Goal: Transaction & Acquisition: Book appointment/travel/reservation

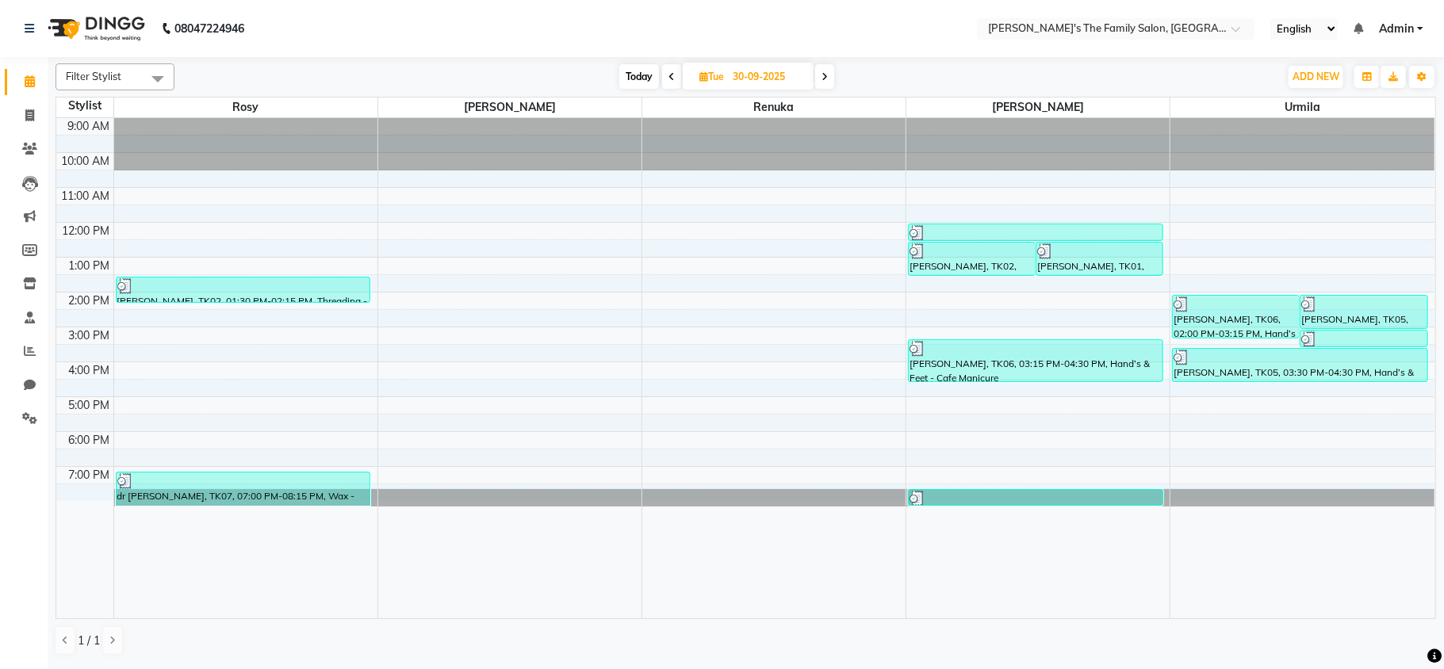
click at [821, 75] on span at bounding box center [824, 76] width 19 height 25
type input "01-10-2025"
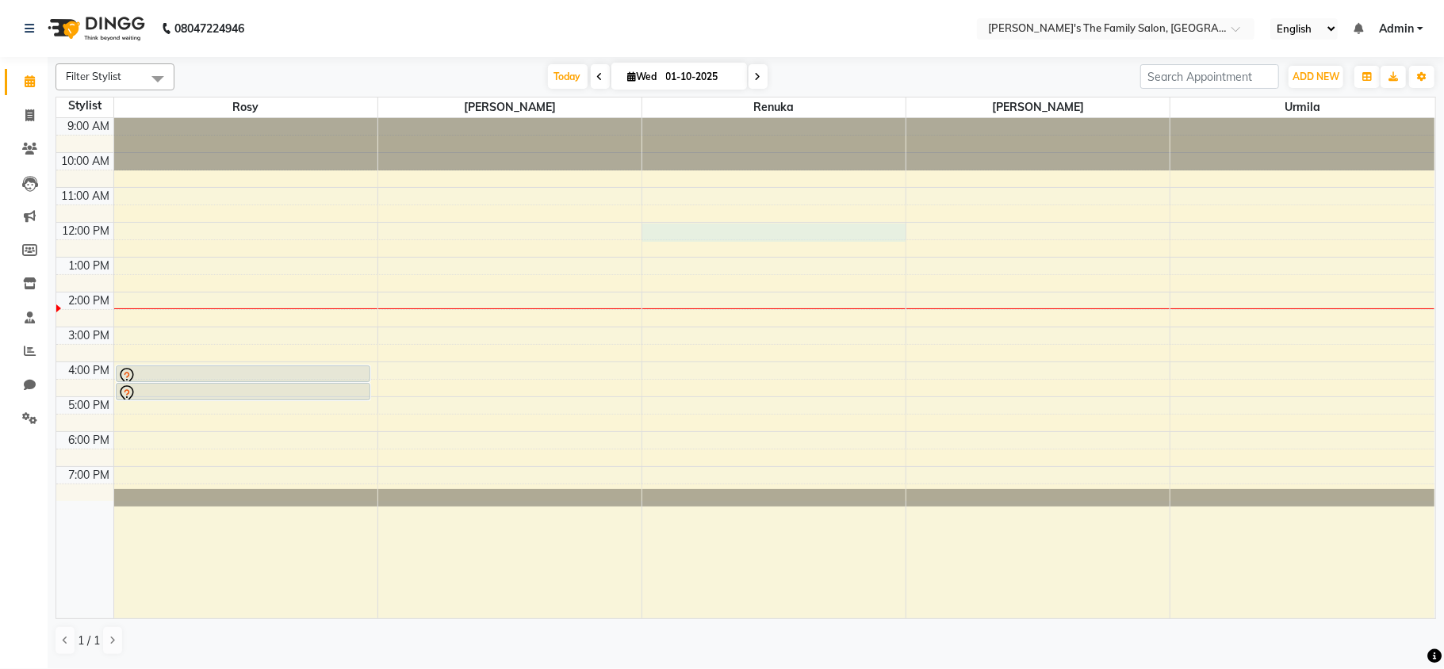
click at [647, 231] on div "9:00 AM 10:00 AM 11:00 AM 12:00 PM 1:00 PM 2:00 PM 3:00 PM 4:00 PM 5:00 PM 6:00…" at bounding box center [745, 368] width 1378 height 500
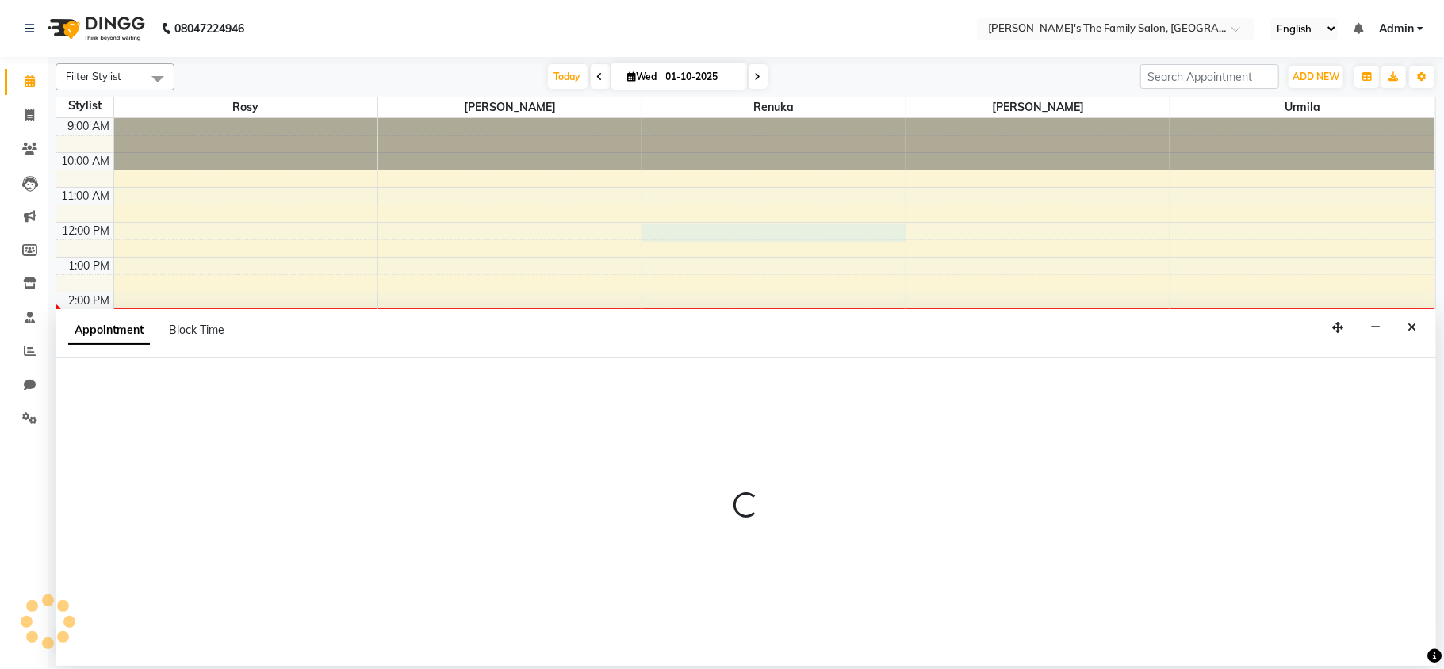
select select "50502"
select select "720"
select select "tentative"
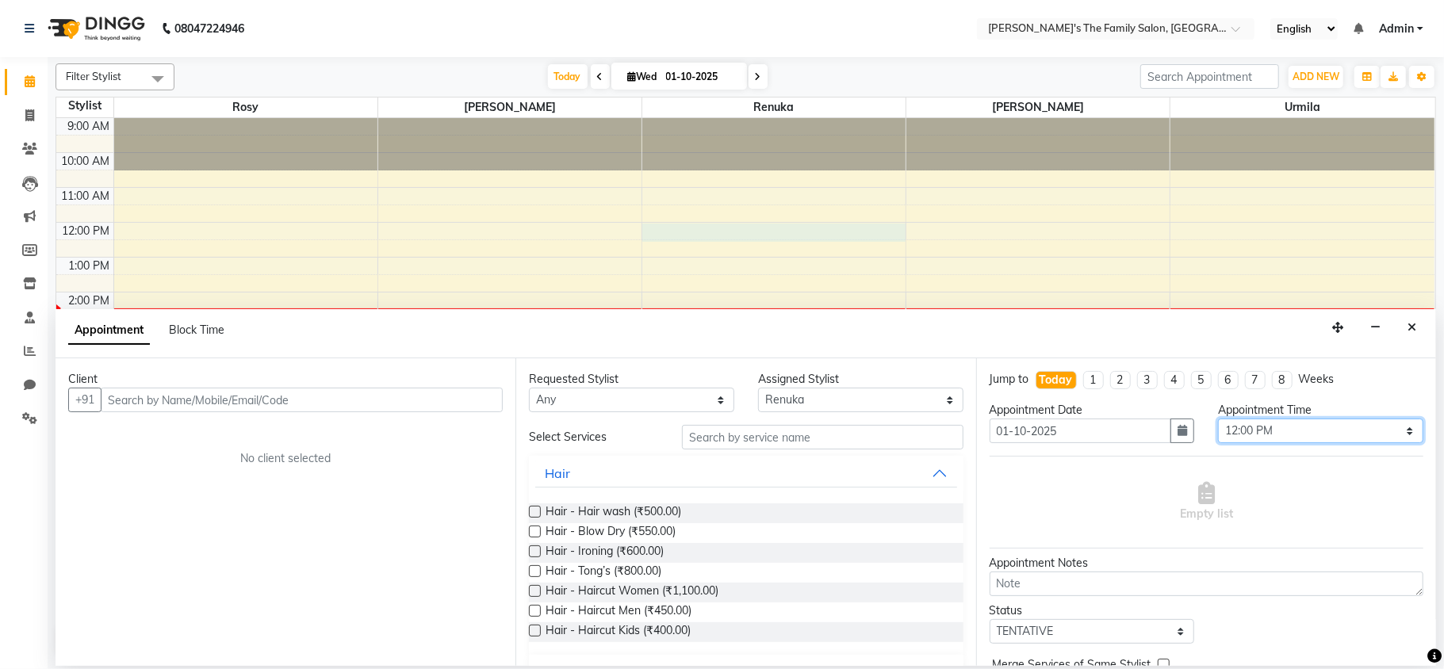
click at [1367, 429] on select "Select 10:00 AM 10:15 AM 10:30 AM 10:45 AM 11:00 AM 11:15 AM 11:30 AM 11:45 AM …" at bounding box center [1320, 431] width 205 height 25
select select "795"
click at [1218, 420] on select "Select 10:00 AM 10:15 AM 10:30 AM 10:45 AM 11:00 AM 11:15 AM 11:30 AM 11:45 AM …" at bounding box center [1320, 431] width 205 height 25
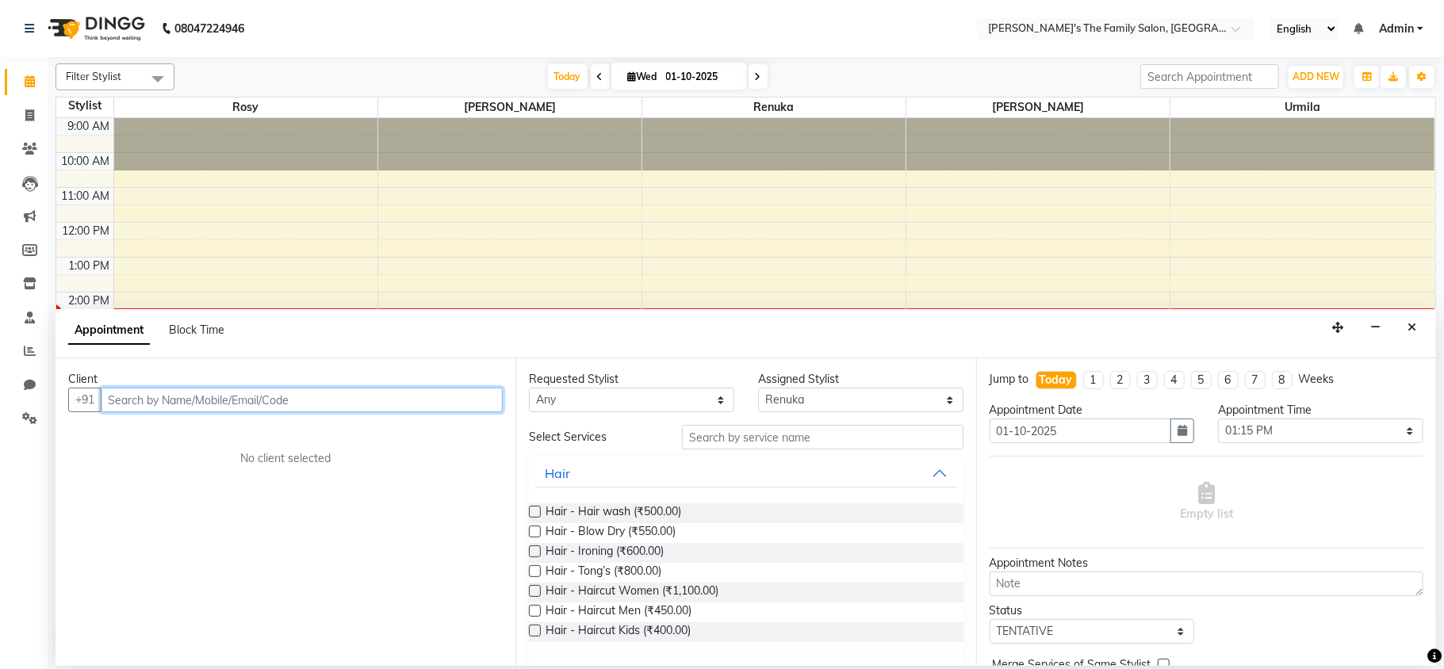
click at [127, 411] on input "text" at bounding box center [302, 400] width 402 height 25
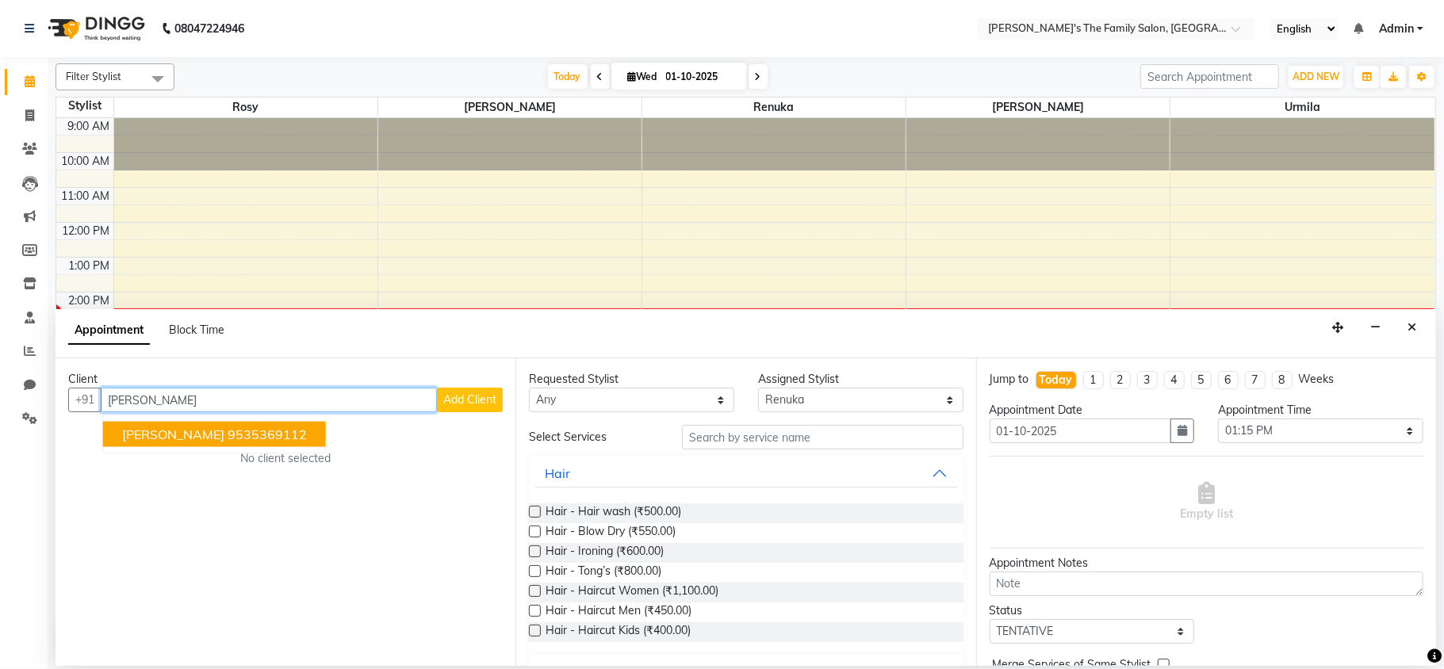
click at [228, 438] on ngb-highlight "9535369112" at bounding box center [267, 434] width 79 height 16
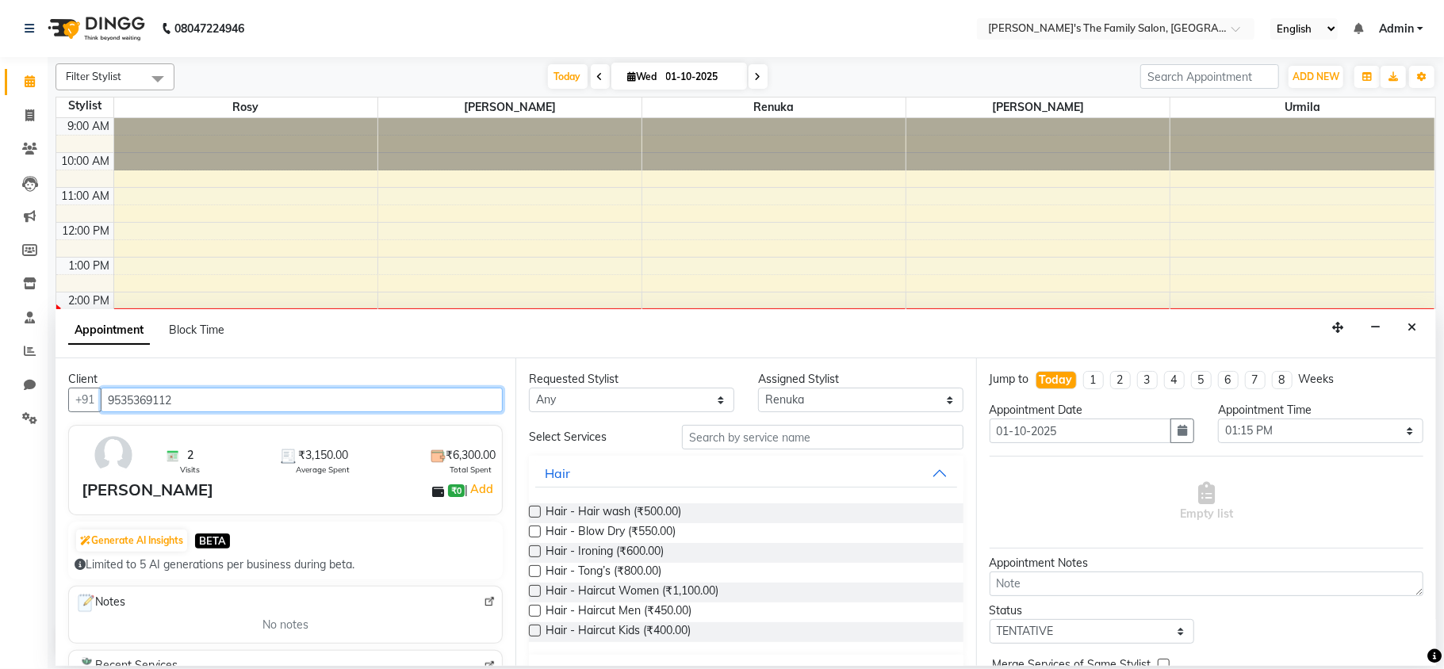
type input "9535369112"
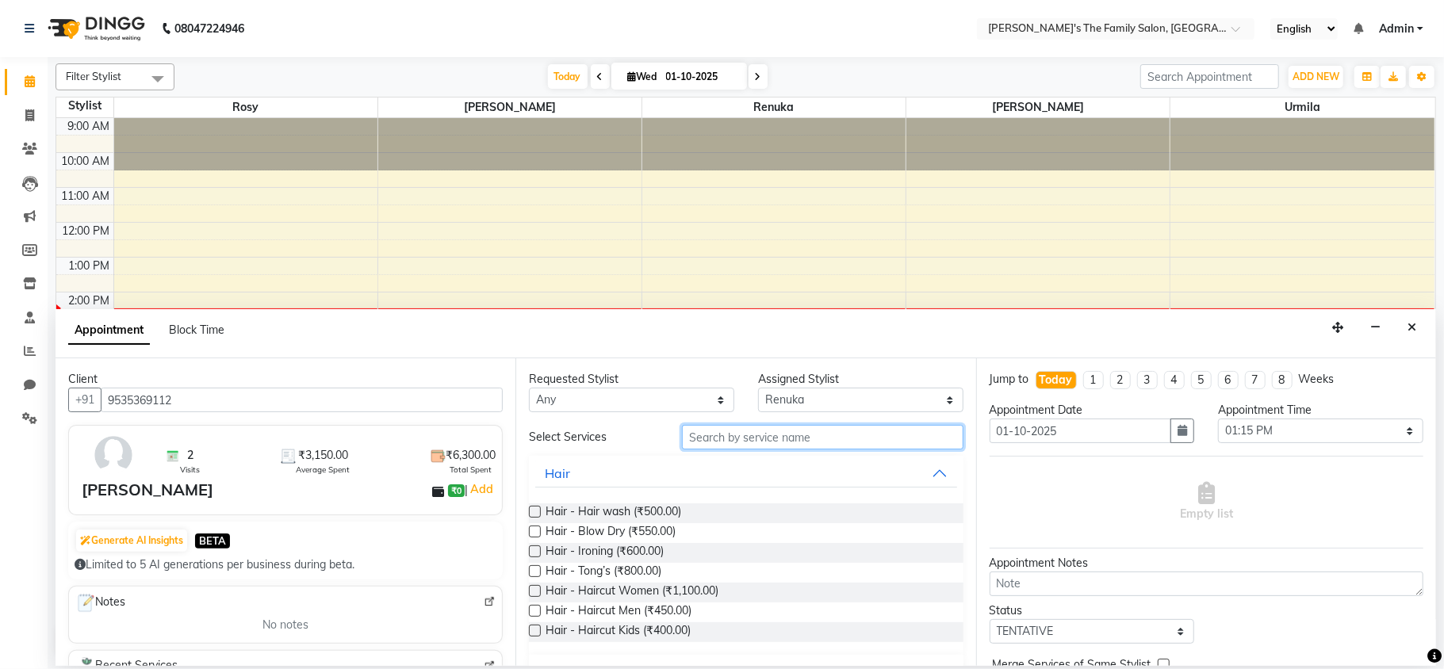
click at [701, 432] on input "text" at bounding box center [822, 437] width 281 height 25
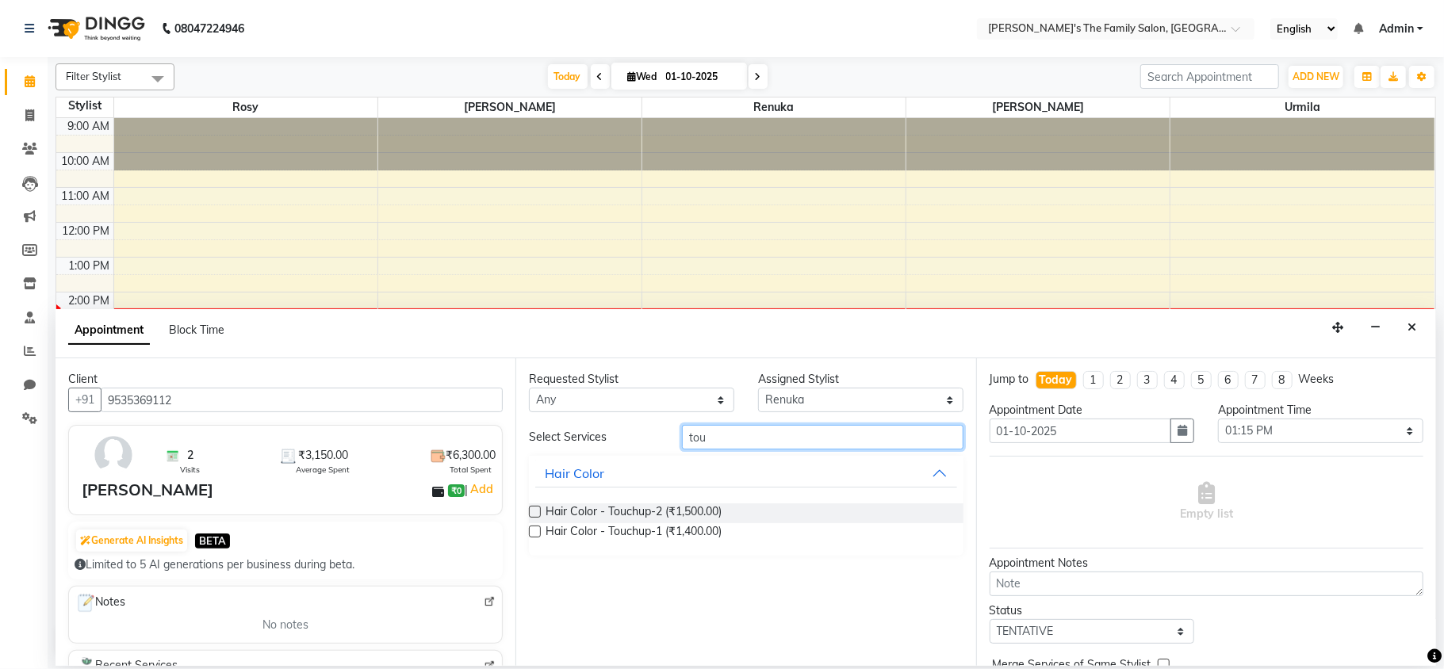
type input "tou"
click at [534, 533] on label at bounding box center [535, 532] width 12 height 12
click at [534, 533] on input "checkbox" at bounding box center [534, 533] width 10 height 10
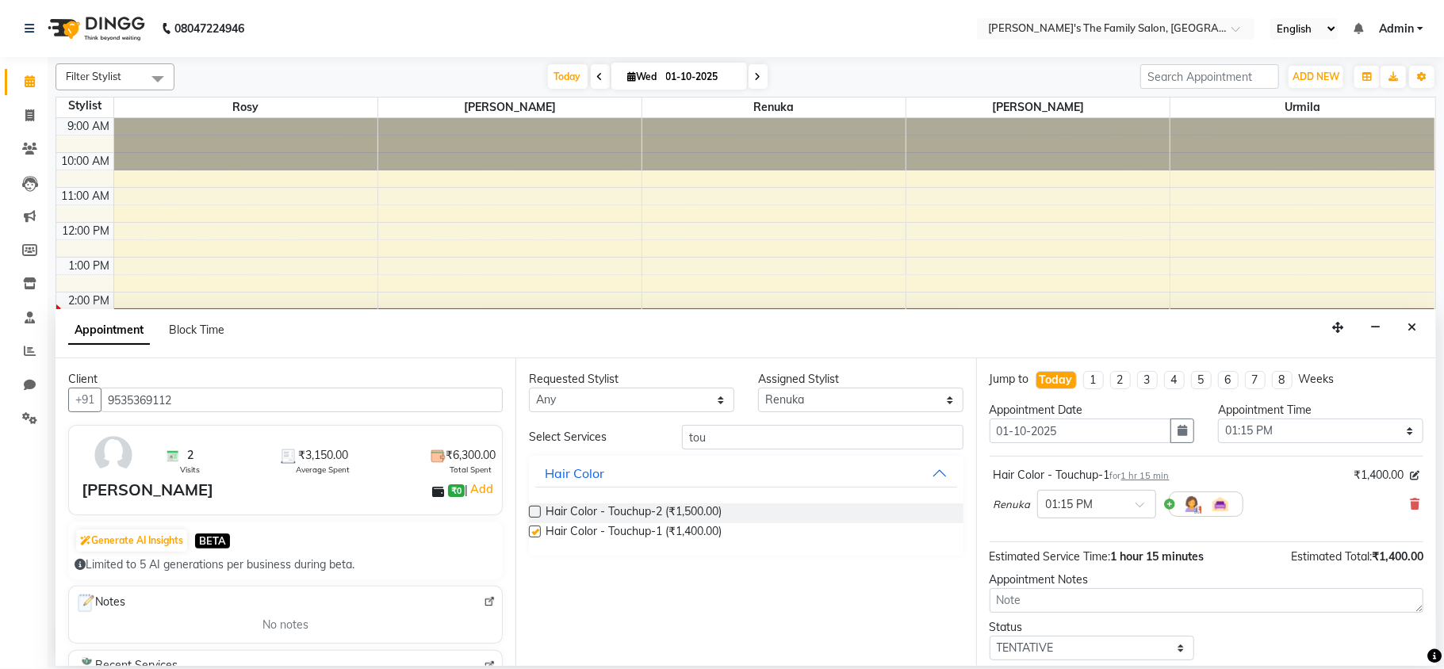
checkbox input "false"
click at [742, 438] on input "tou" at bounding box center [822, 437] width 281 height 25
type input "t"
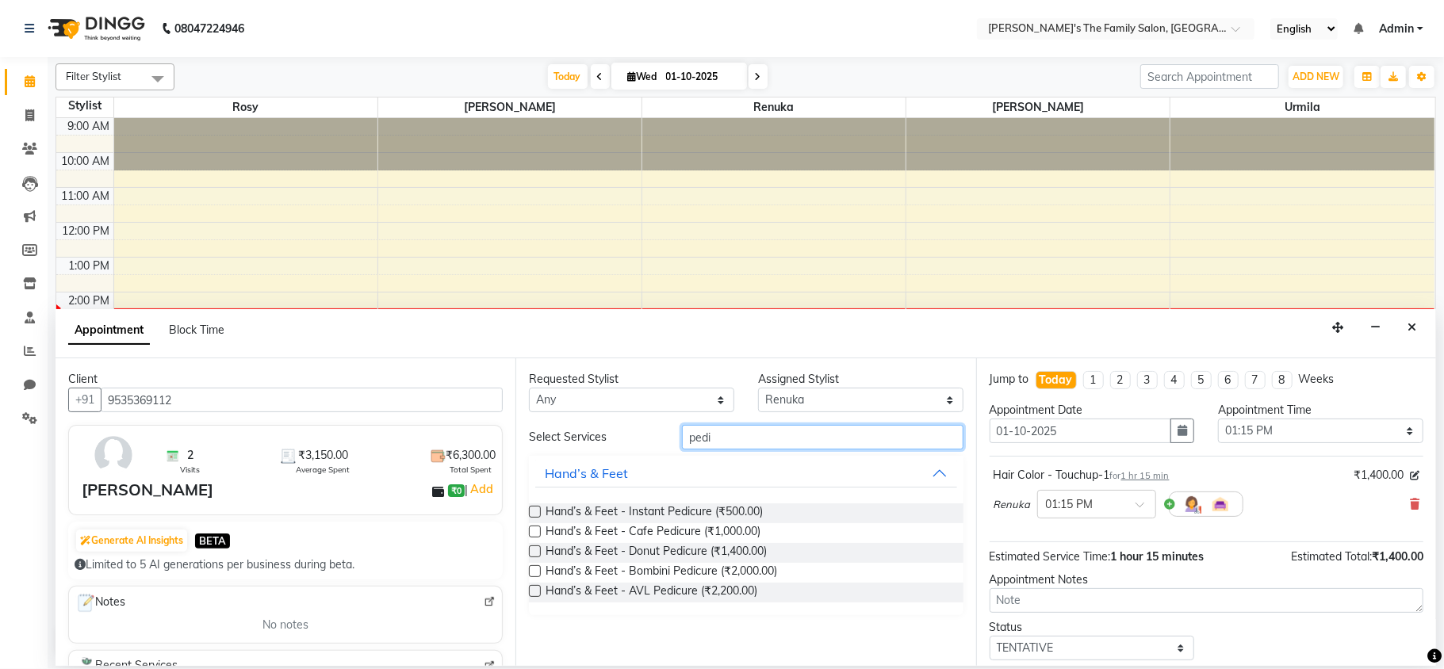
type input "pedi"
click at [536, 531] on label at bounding box center [535, 532] width 12 height 12
click at [536, 531] on input "checkbox" at bounding box center [534, 533] width 10 height 10
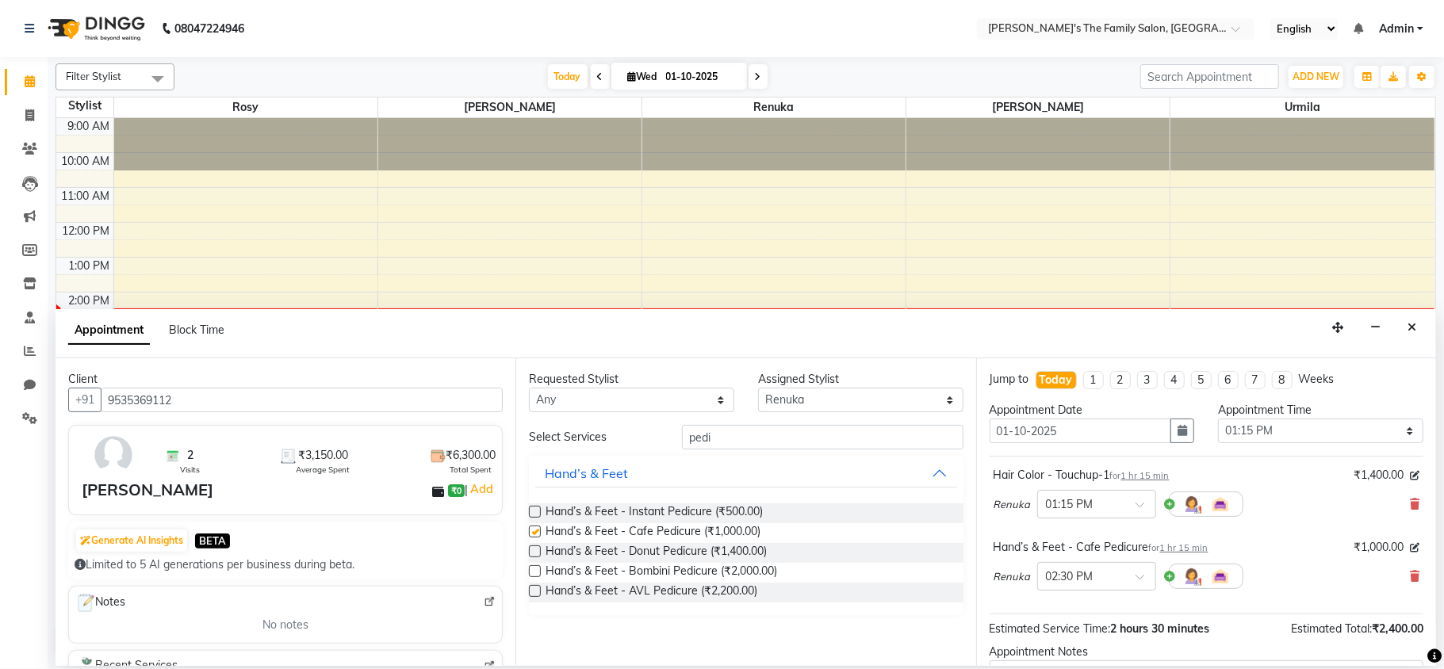
checkbox input "false"
click at [758, 445] on input "pedi" at bounding box center [822, 437] width 281 height 25
type input "p"
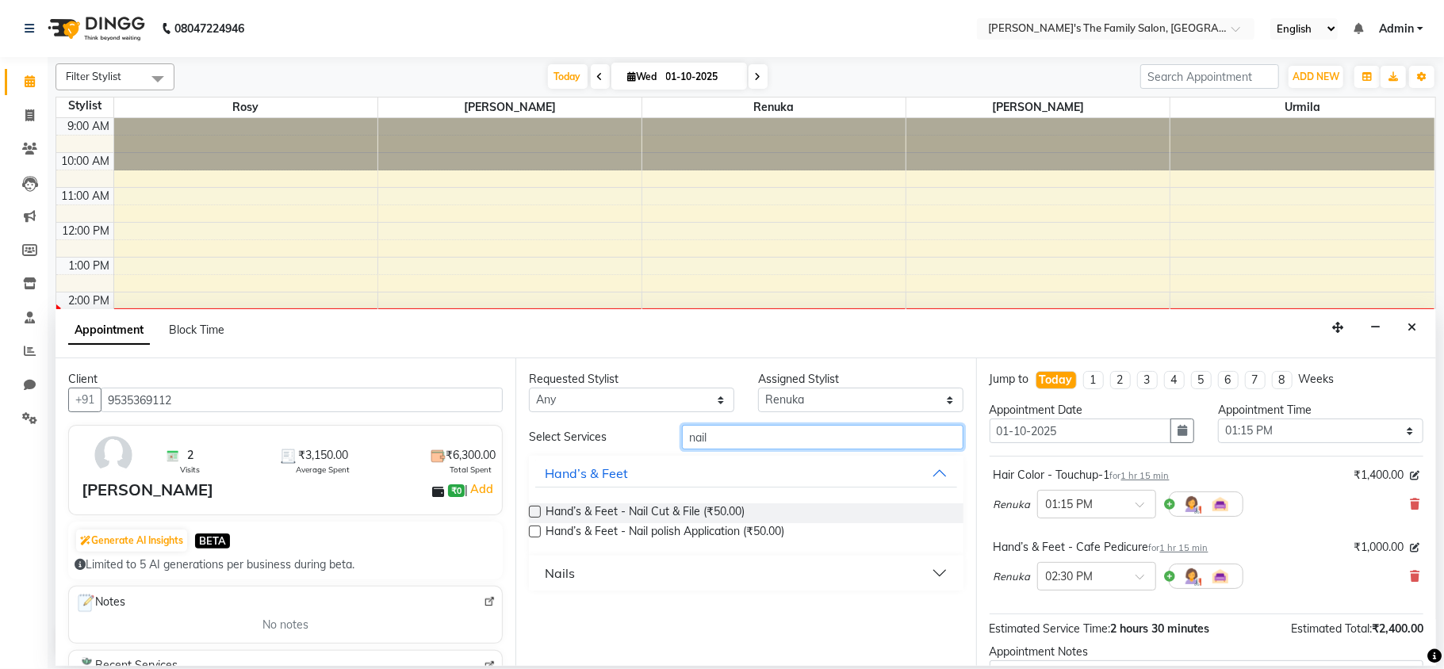
type input "nail"
click at [534, 531] on label at bounding box center [535, 532] width 12 height 12
click at [534, 531] on input "checkbox" at bounding box center [534, 533] width 10 height 10
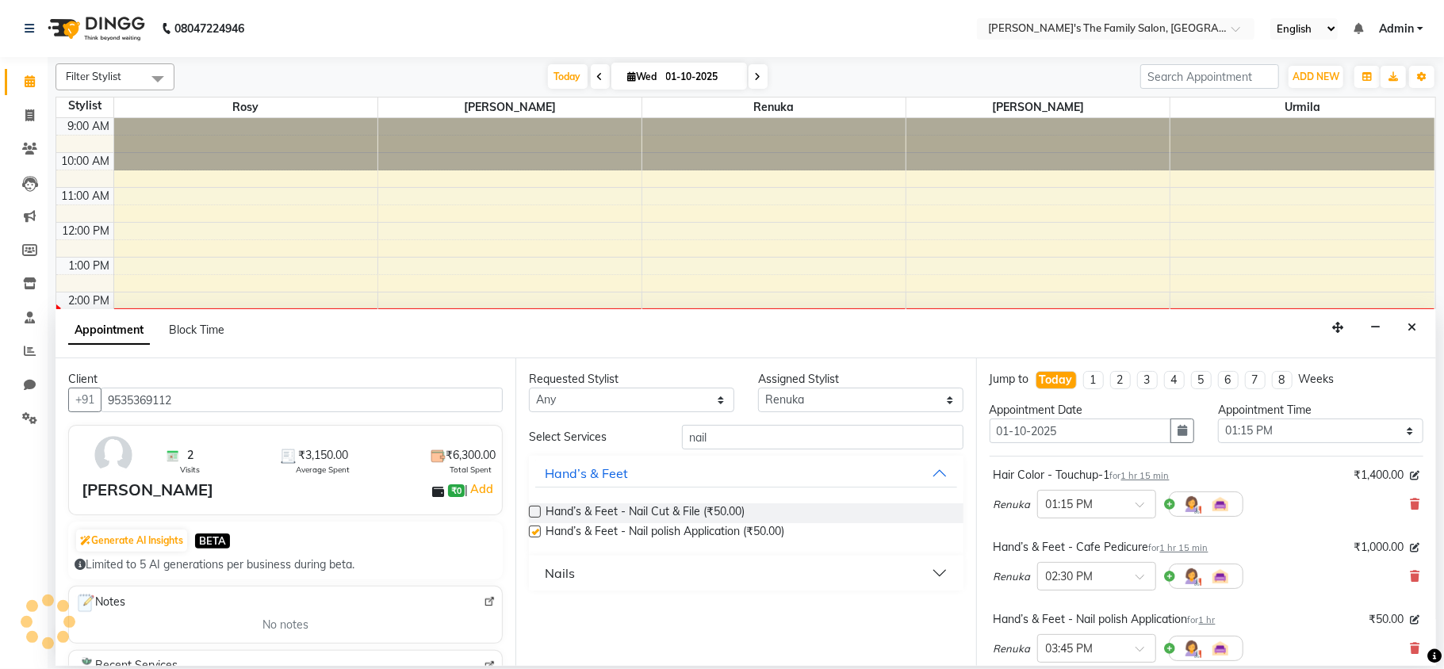
checkbox input "false"
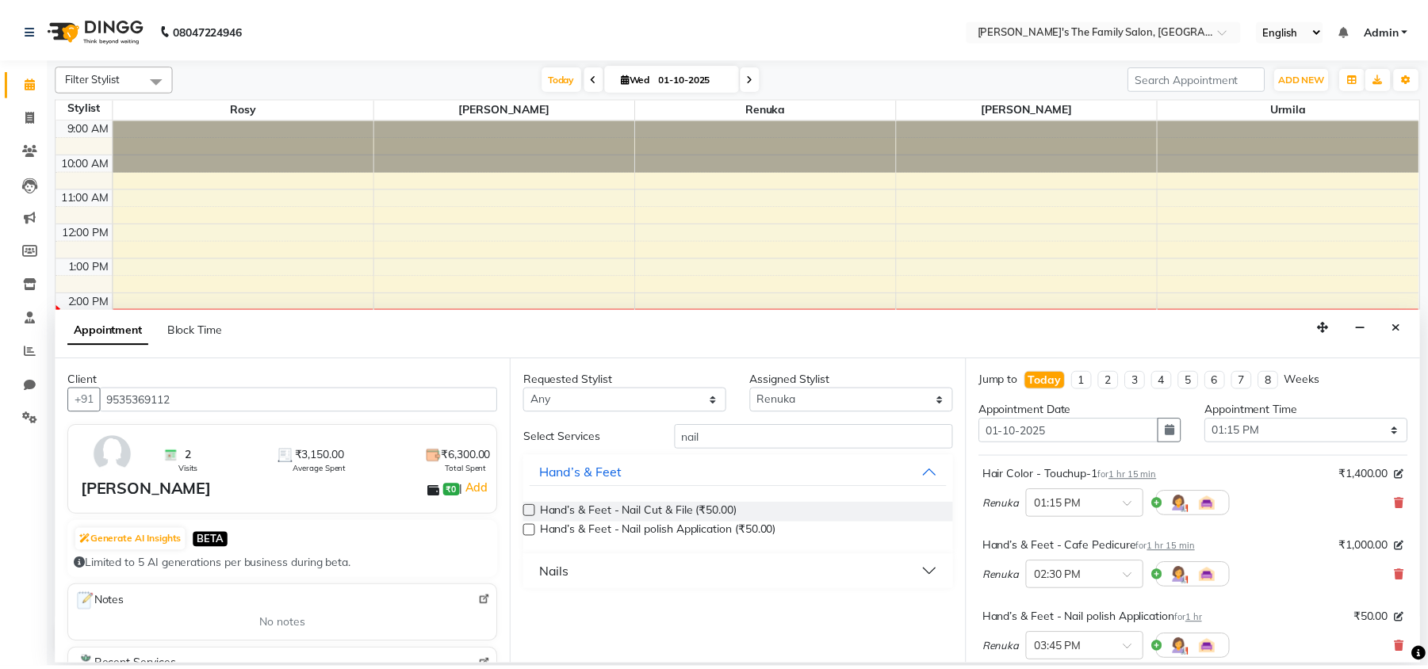
scroll to position [241, 0]
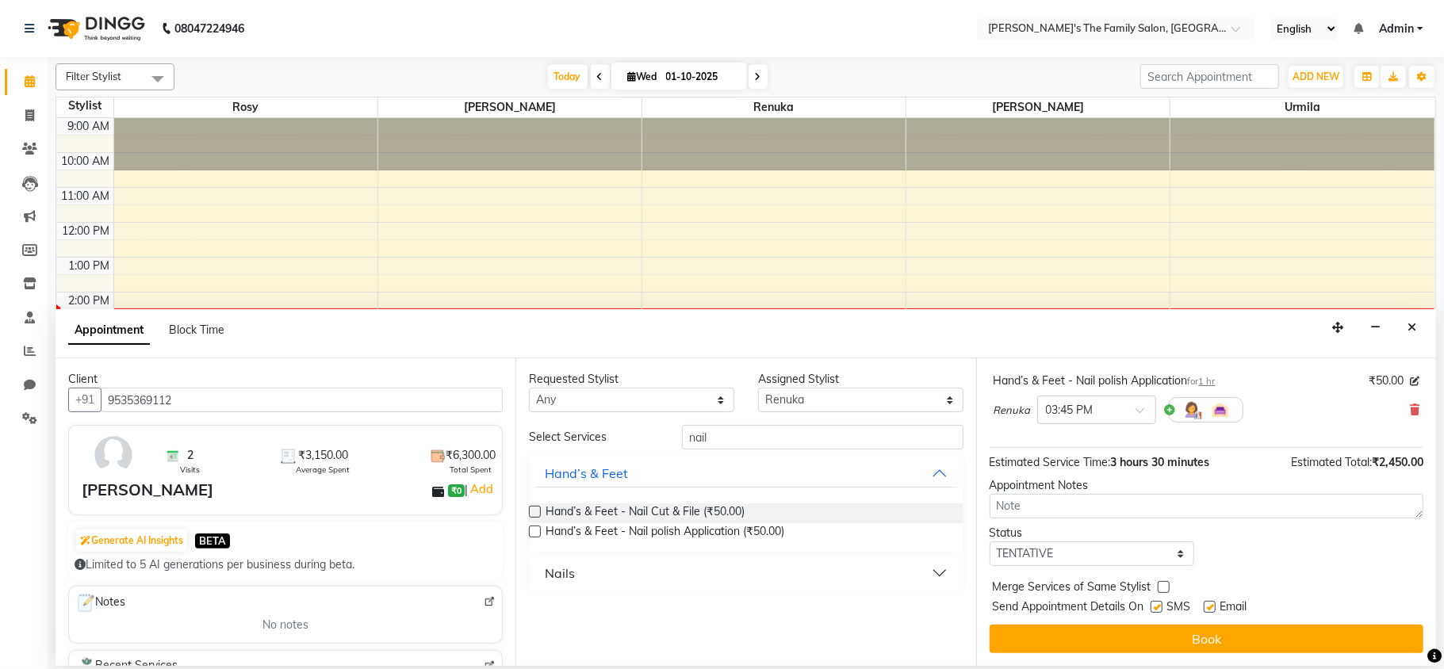
click at [1155, 607] on label at bounding box center [1156, 607] width 12 height 12
click at [1155, 607] on input "checkbox" at bounding box center [1155, 608] width 10 height 10
checkbox input "false"
click at [1213, 606] on label at bounding box center [1209, 607] width 12 height 12
click at [1213, 606] on input "checkbox" at bounding box center [1208, 608] width 10 height 10
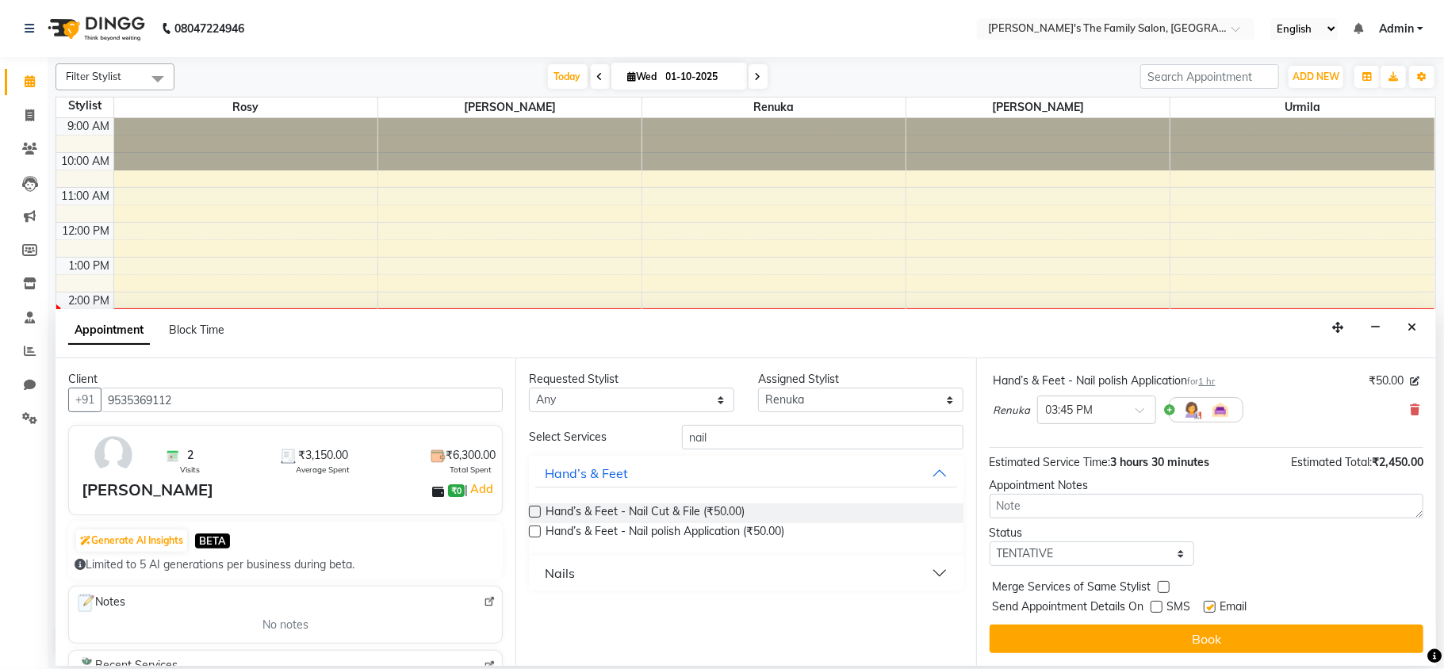
checkbox input "false"
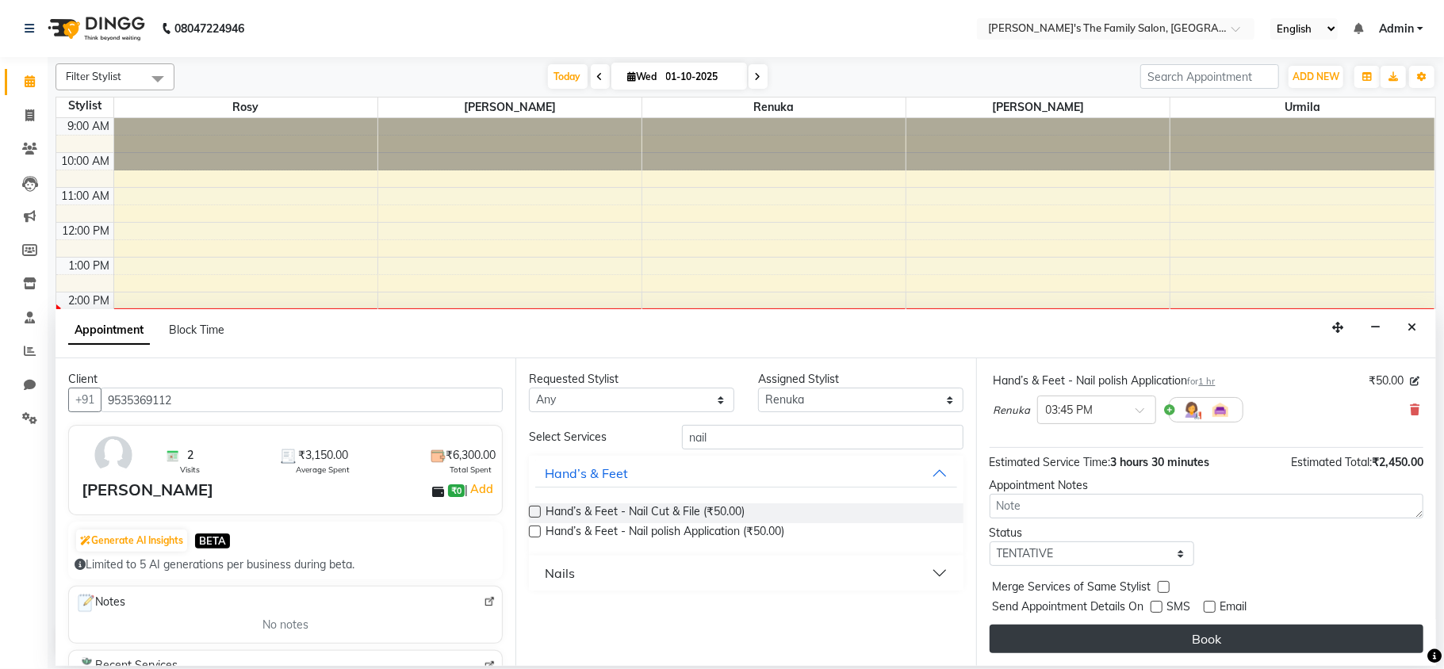
click at [1208, 638] on button "Book" at bounding box center [1206, 639] width 434 height 29
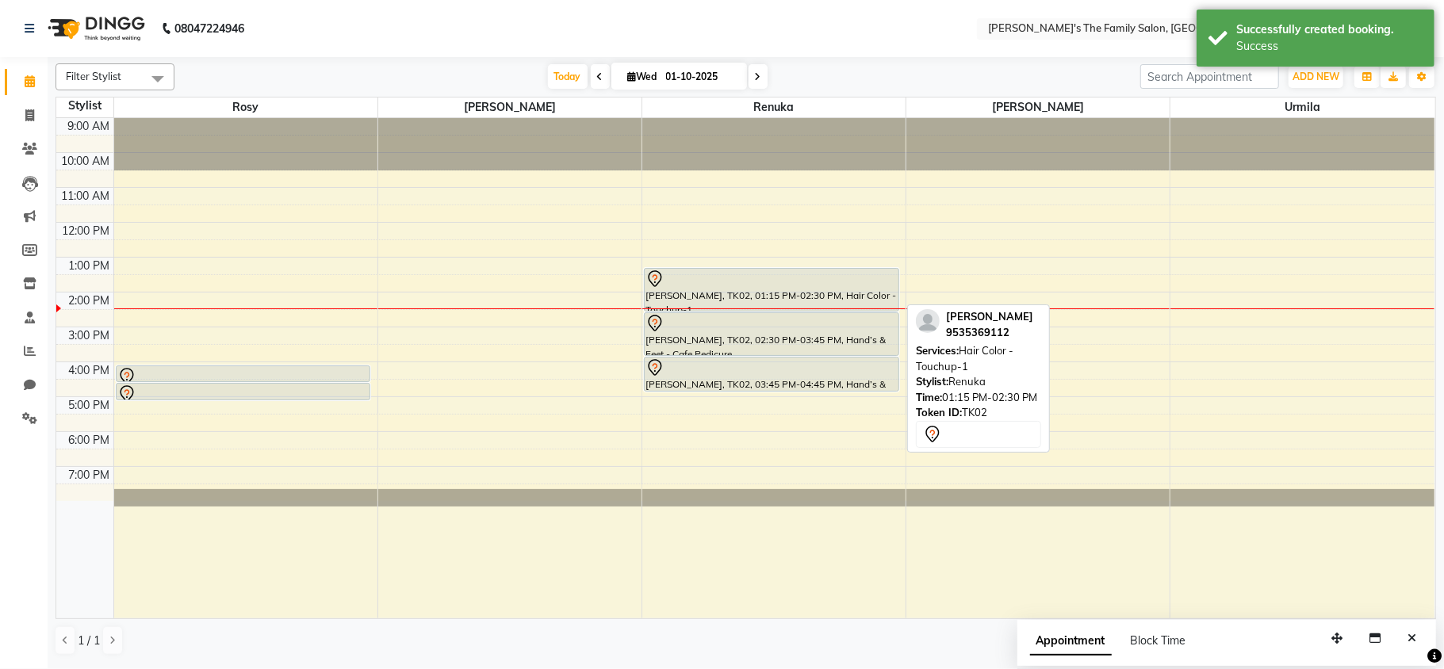
click at [763, 290] on div "[PERSON_NAME], TK02, 01:15 PM-02:30 PM, Hair Color - Touchup-1" at bounding box center [771, 290] width 254 height 42
select select "7"
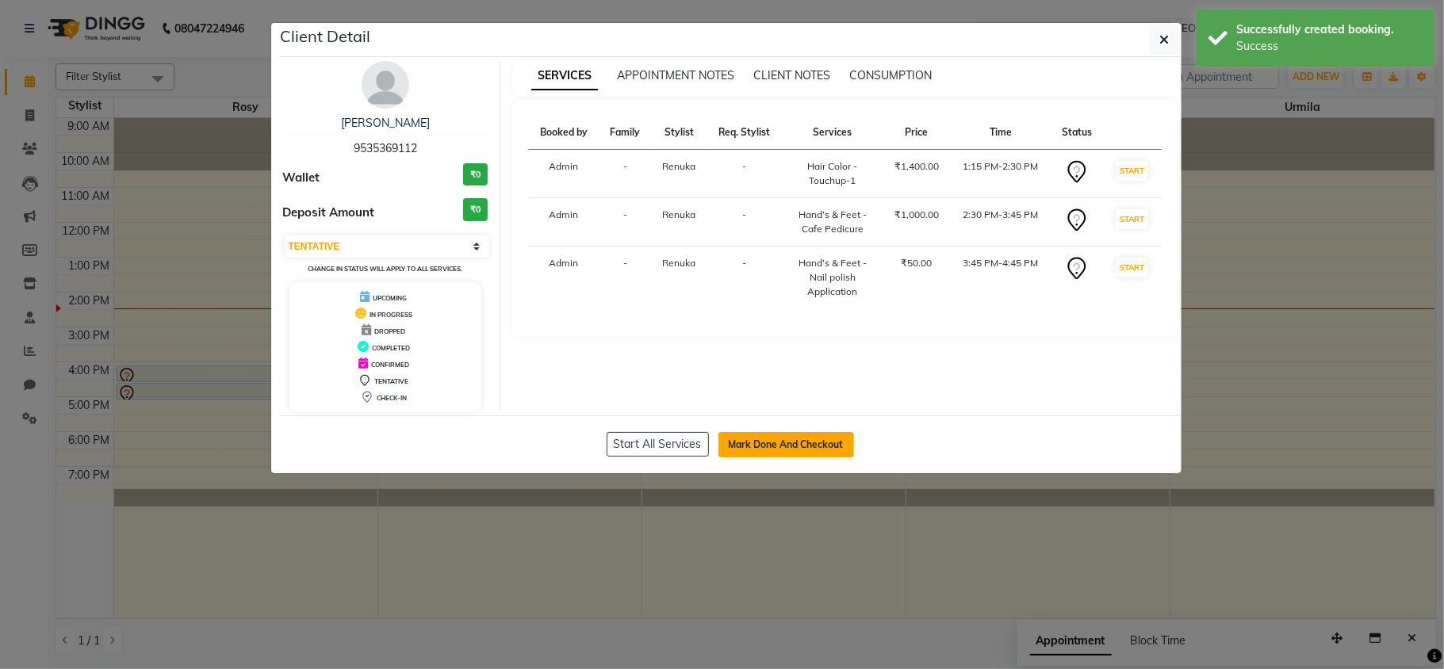
click at [769, 441] on button "Mark Done And Checkout" at bounding box center [786, 444] width 136 height 25
select select "6537"
select select "service"
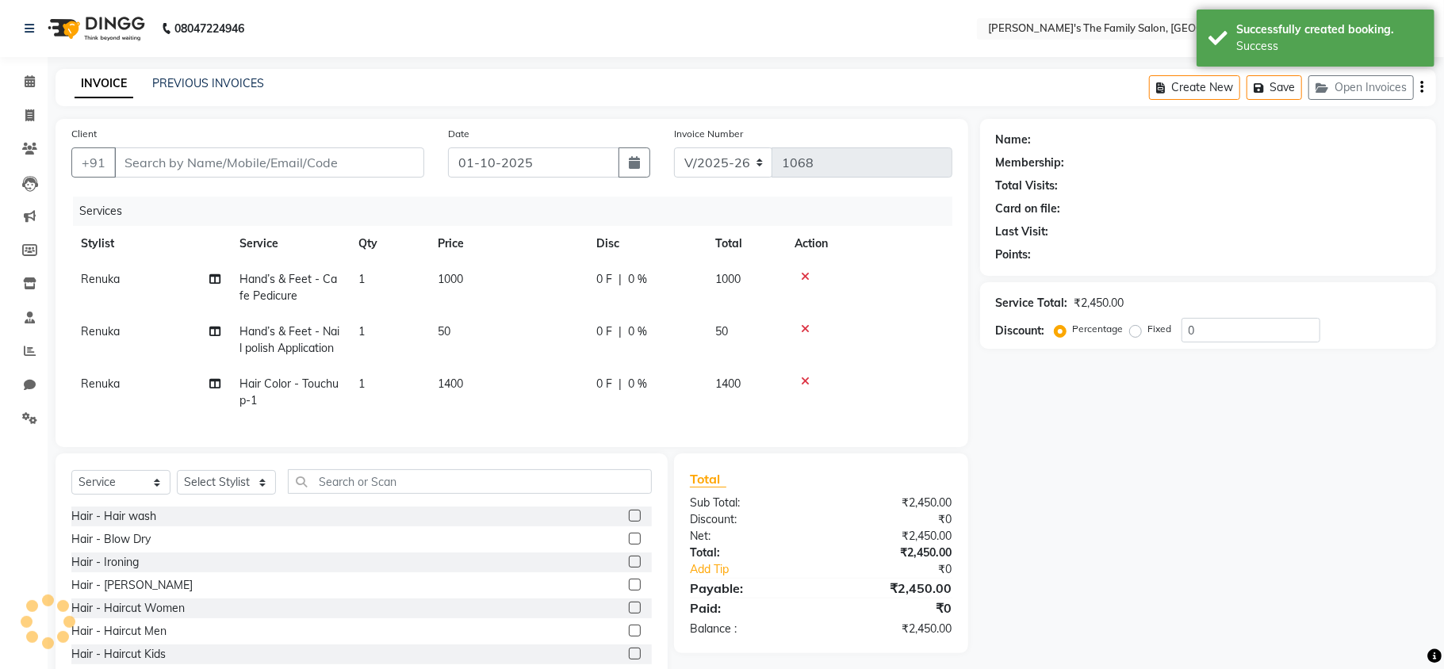
type input "9535369112"
select select "50502"
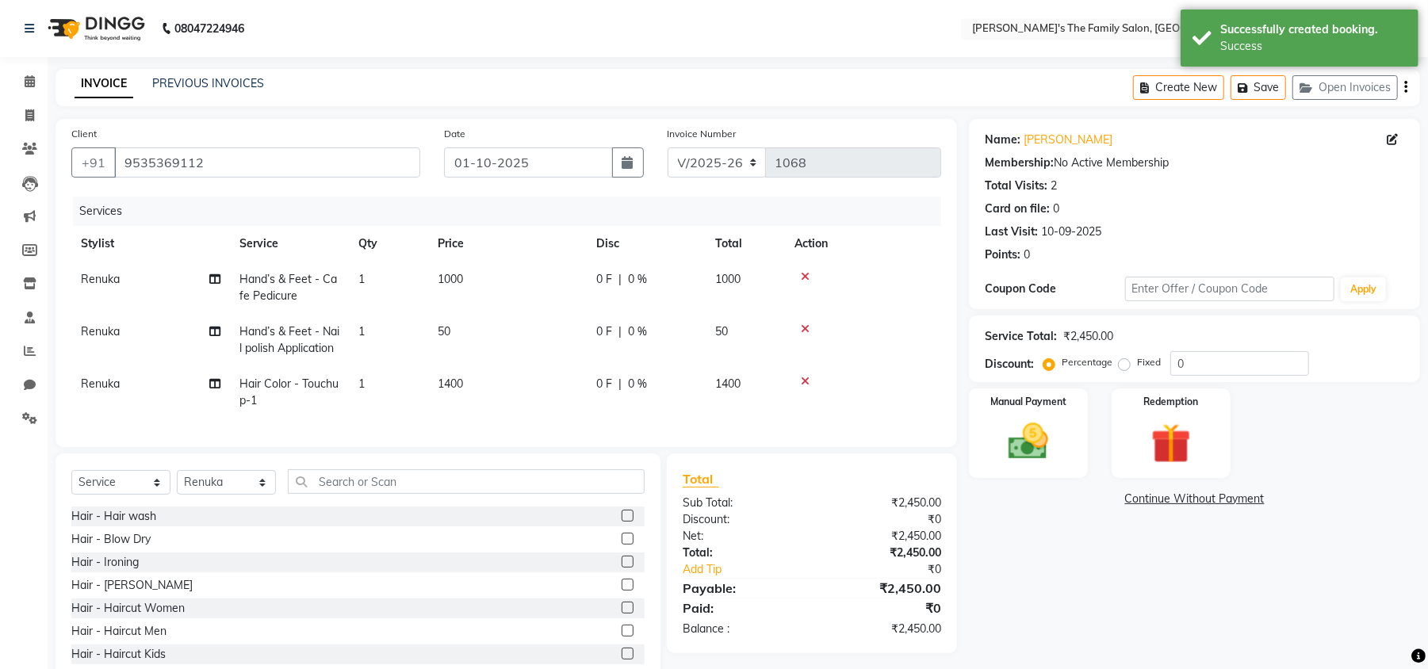
click at [135, 277] on td "Renuka" at bounding box center [150, 288] width 159 height 52
select select "50502"
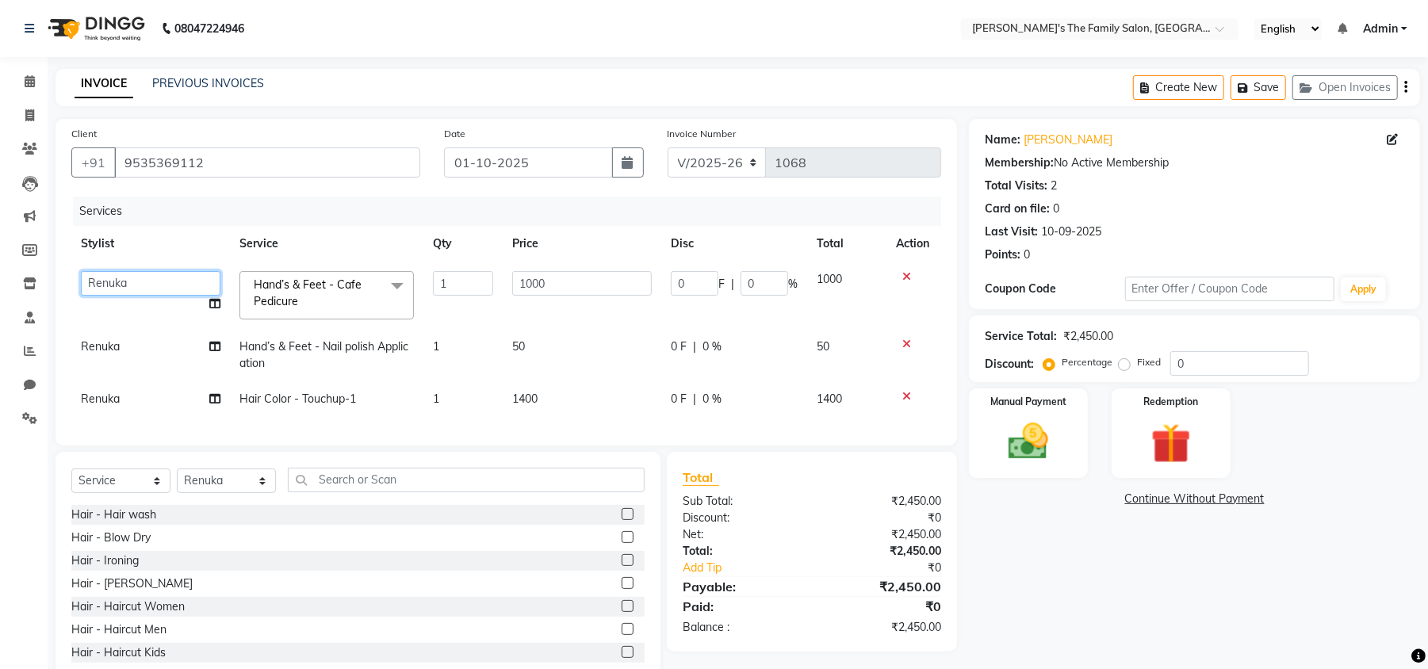
click at [135, 277] on select "[PERSON_NAME] [PERSON_NAME] Renuka Rosy urmila" at bounding box center [151, 283] width 140 height 25
select select "50499"
click at [211, 308] on icon at bounding box center [214, 303] width 11 height 11
select select "50499"
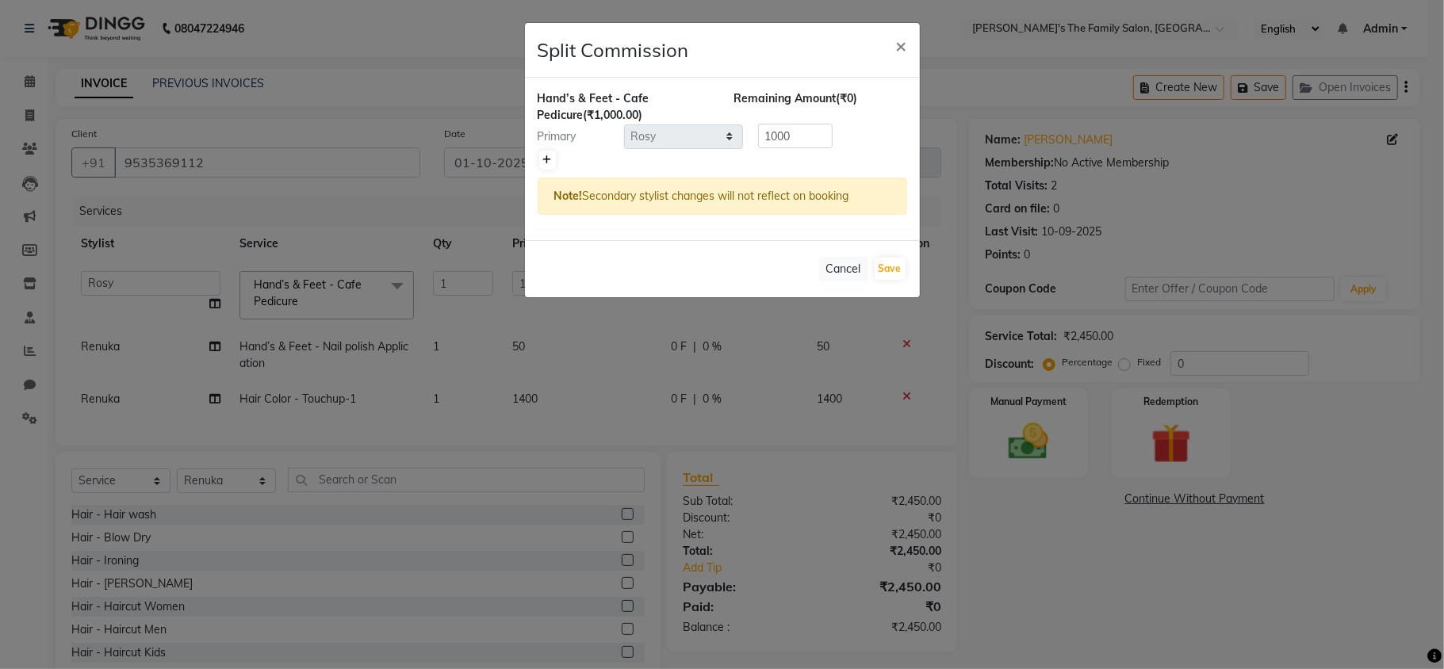
click at [552, 163] on link at bounding box center [547, 160] width 17 height 19
type input "500"
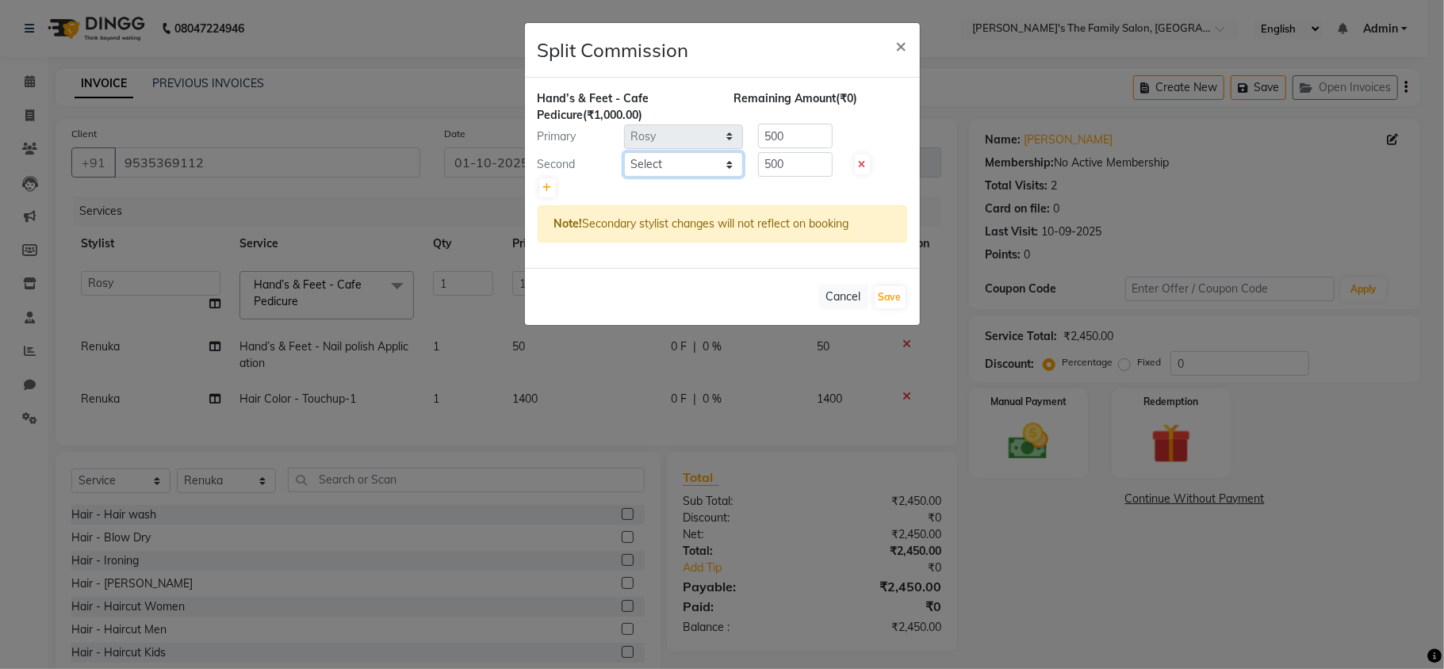
drag, startPoint x: 679, startPoint y: 166, endPoint x: 679, endPoint y: 241, distance: 74.5
click at [679, 241] on div "Hand’s & Feet - Cafe Pedicure (₹1,000.00) Remaining Amount (₹0) Primary Select …" at bounding box center [722, 173] width 395 height 190
select select "50503"
click at [624, 153] on select "Select [PERSON_NAME] [PERSON_NAME] Renuka Rosy urmila" at bounding box center [683, 164] width 119 height 25
click at [822, 160] on input "500" at bounding box center [795, 164] width 75 height 25
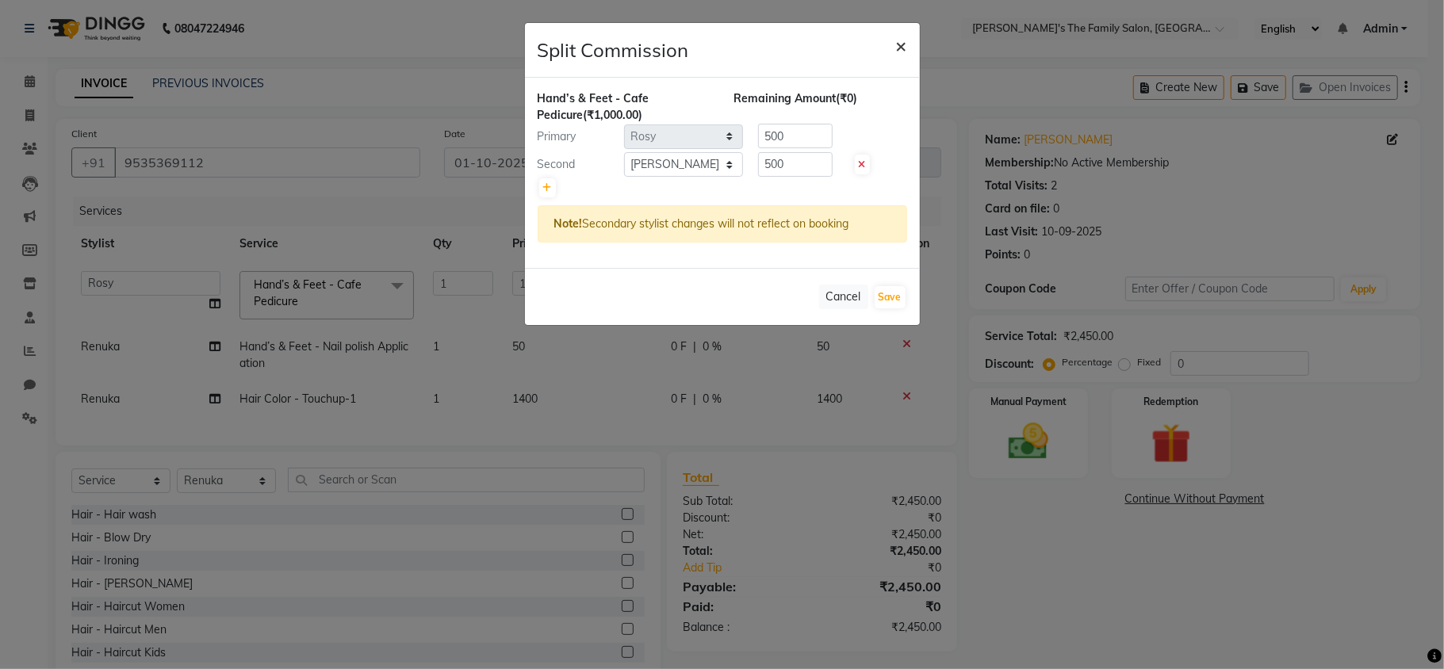
click at [901, 38] on span "×" at bounding box center [901, 45] width 11 height 24
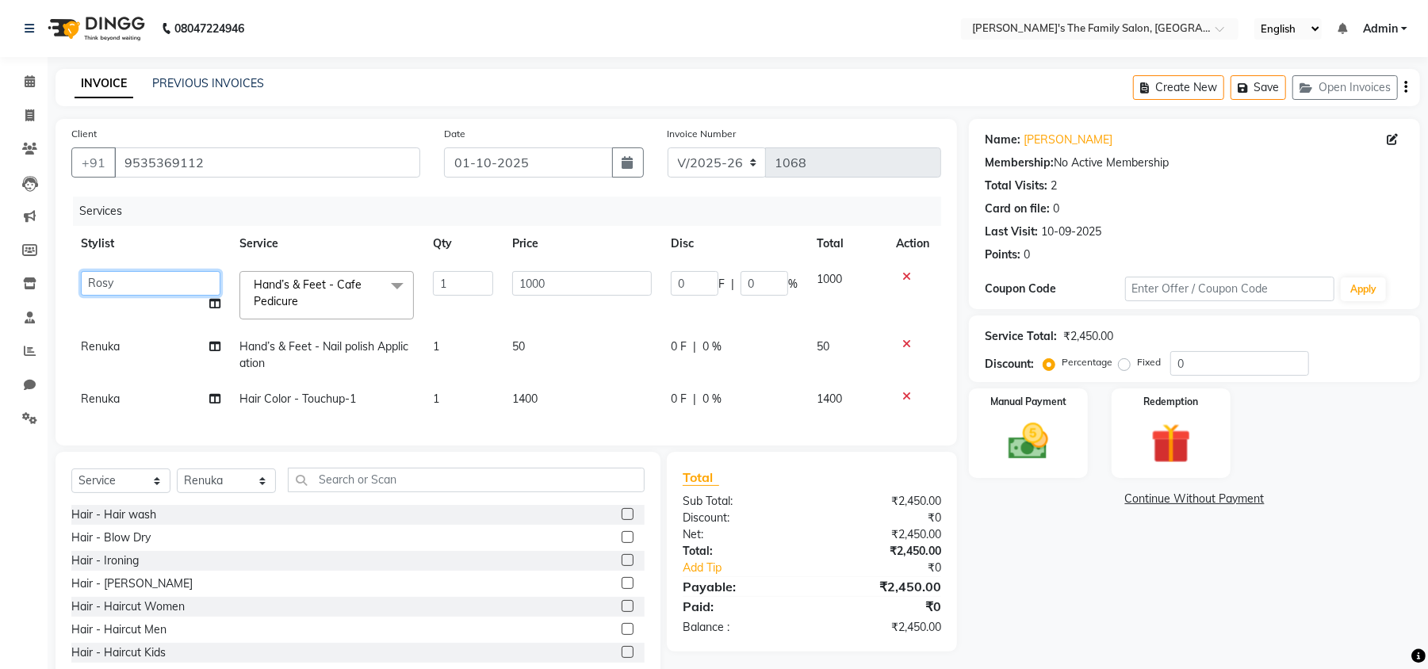
click at [163, 285] on select "[PERSON_NAME] [PERSON_NAME] Renuka Rosy urmila" at bounding box center [151, 283] width 140 height 25
select select "50502"
click at [103, 396] on span "Renuka" at bounding box center [100, 399] width 39 height 14
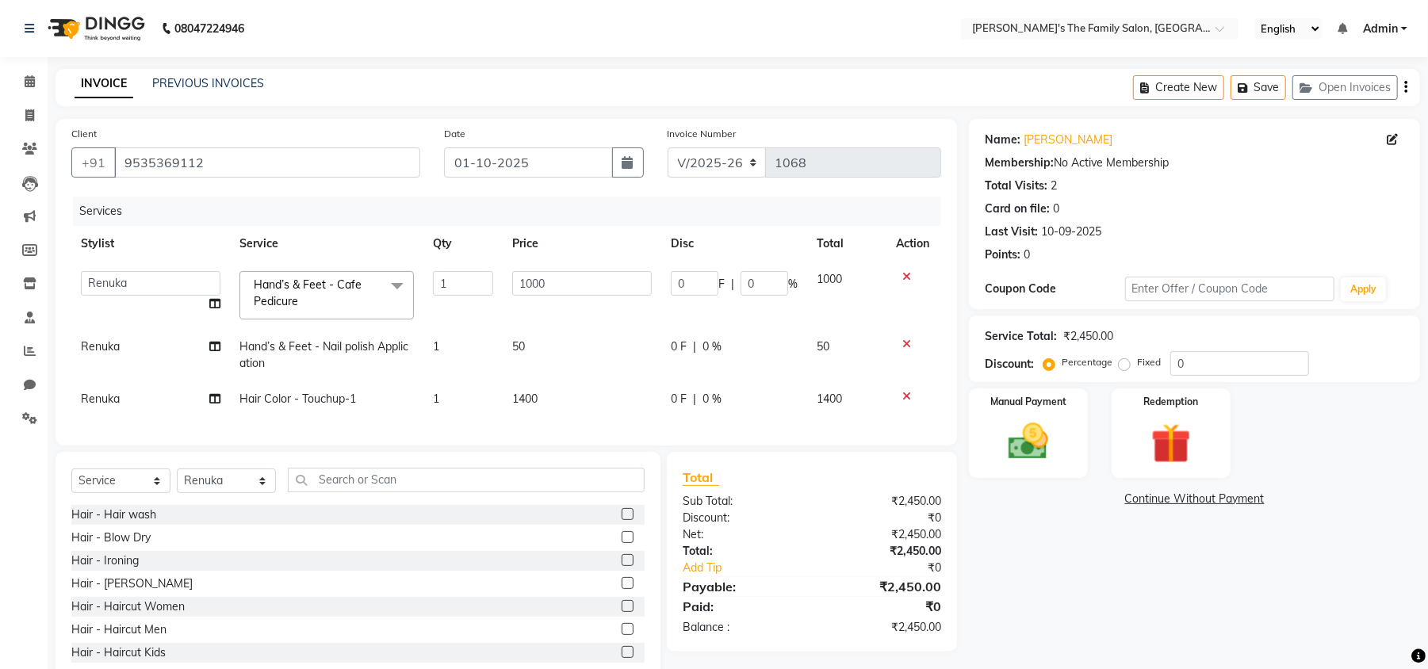
select select "50502"
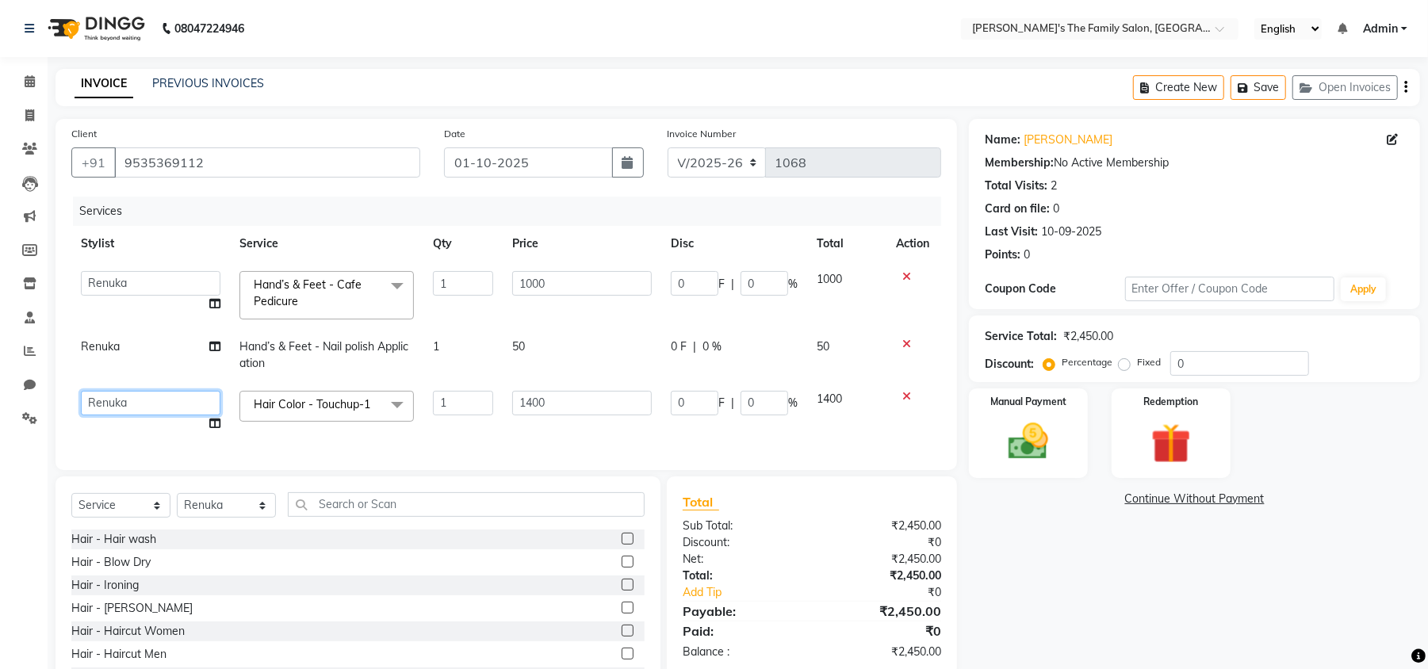
click at [103, 396] on select "[PERSON_NAME] [PERSON_NAME] Renuka Rosy urmila" at bounding box center [151, 403] width 140 height 25
select select "50499"
click at [216, 425] on icon at bounding box center [214, 423] width 11 height 11
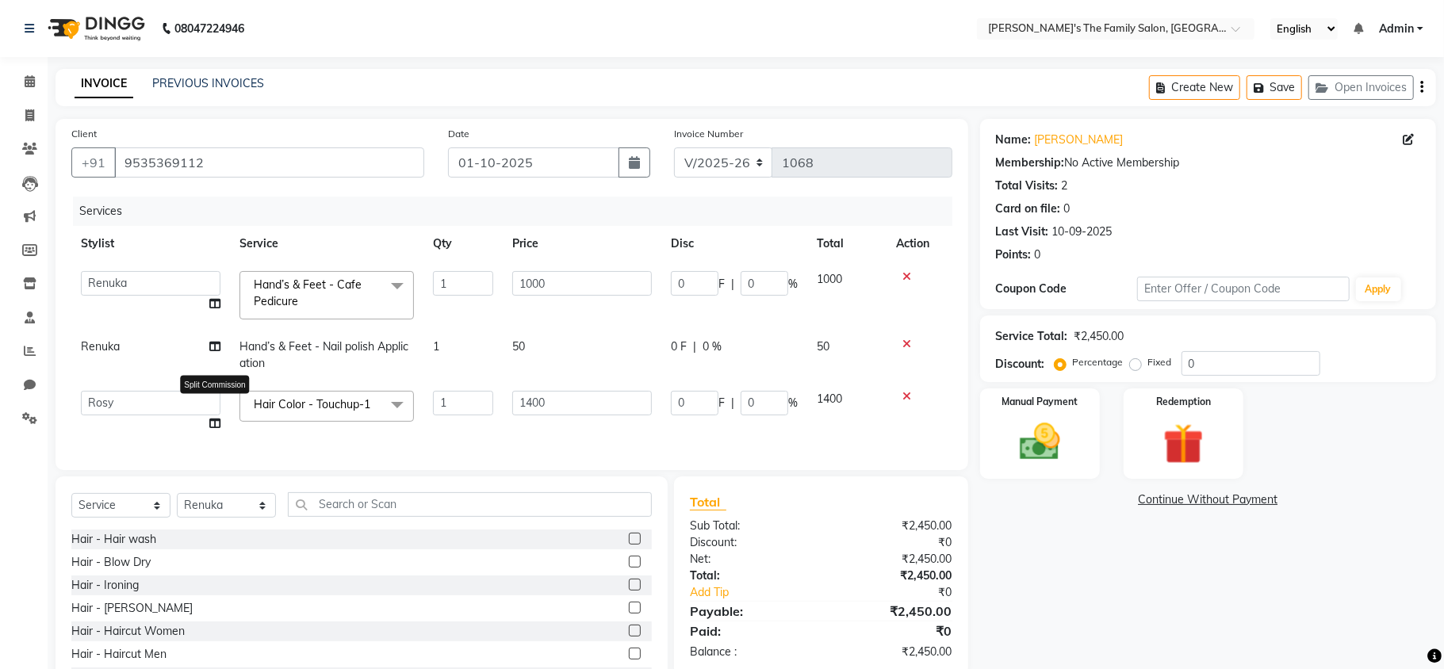
select select "50499"
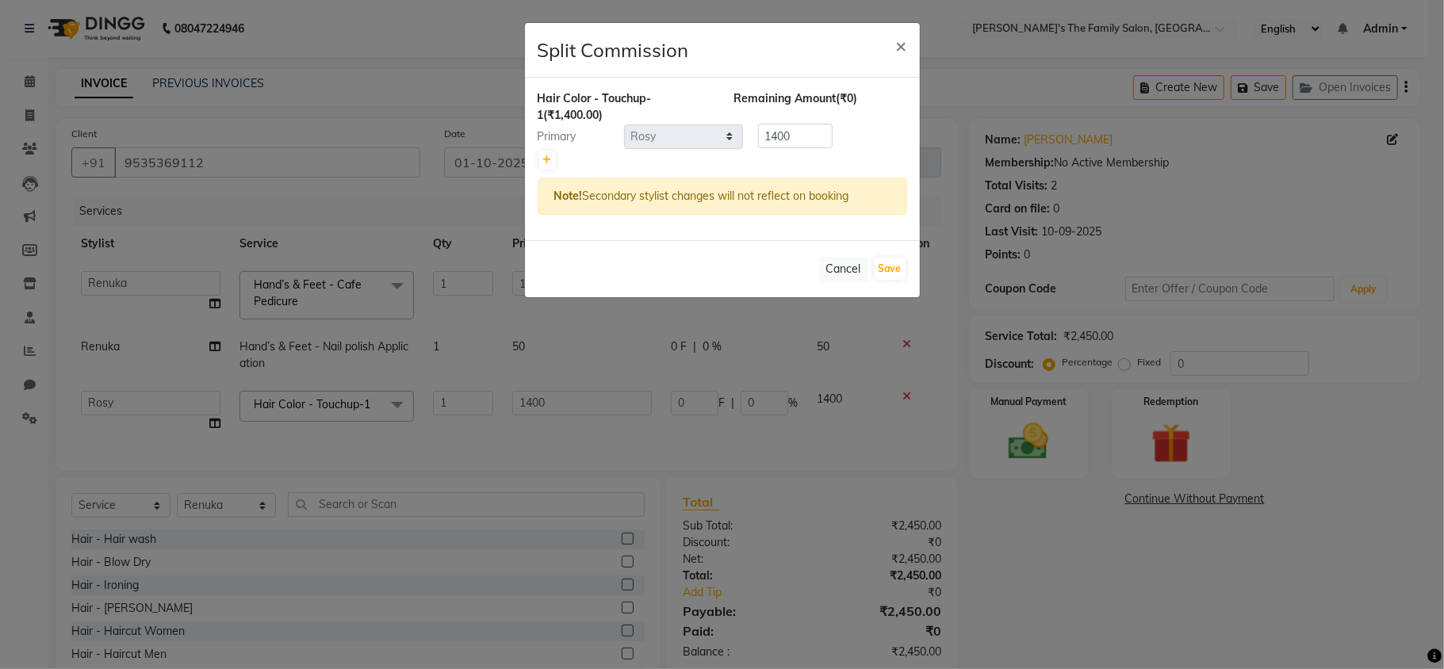
click at [547, 174] on div "Hair Color - Touchup-1 (₹1,400.00) Remaining Amount (₹0) Primary Select [PERSON…" at bounding box center [722, 159] width 395 height 163
click at [549, 163] on icon at bounding box center [547, 160] width 9 height 10
type input "700"
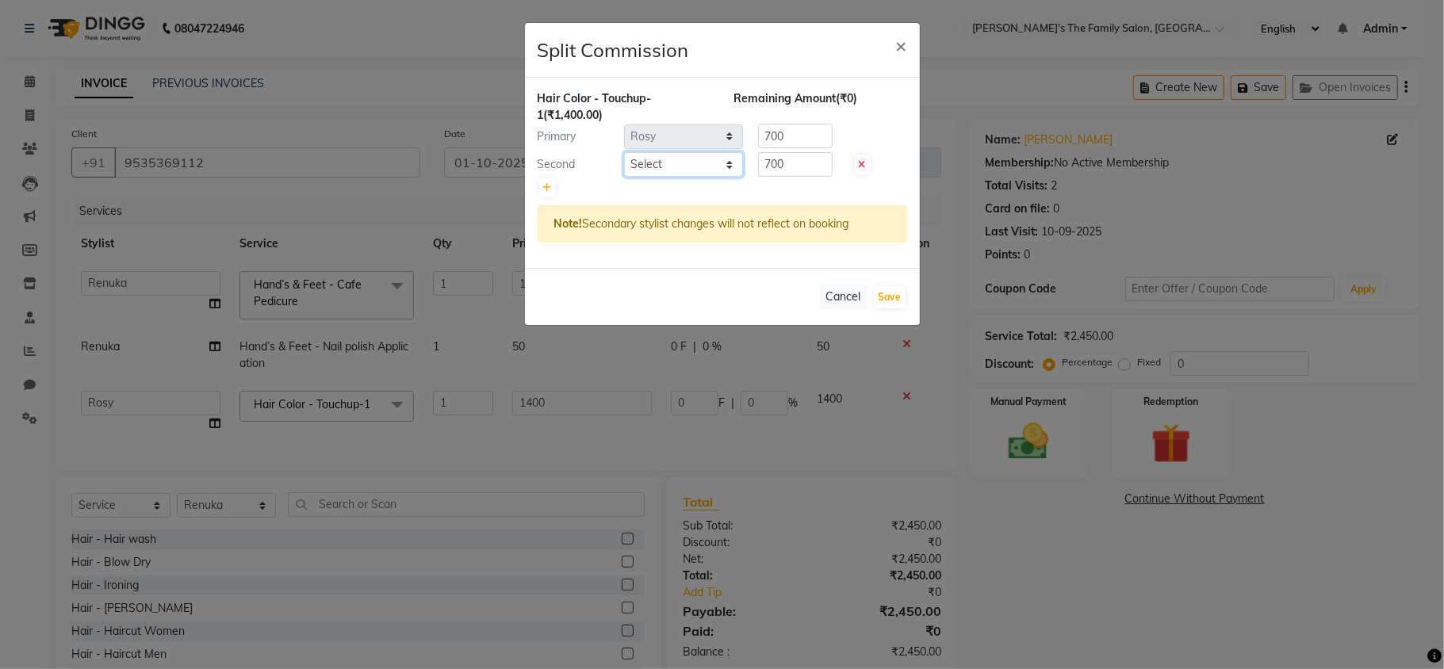
click at [650, 159] on select "Select [PERSON_NAME] [PERSON_NAME] Renuka Rosy urmila" at bounding box center [683, 164] width 119 height 25
select select "50503"
click at [624, 153] on select "Select [PERSON_NAME] [PERSON_NAME] Renuka Rosy urmila" at bounding box center [683, 164] width 119 height 25
click at [826, 165] on input "700" at bounding box center [795, 164] width 75 height 25
type input "7"
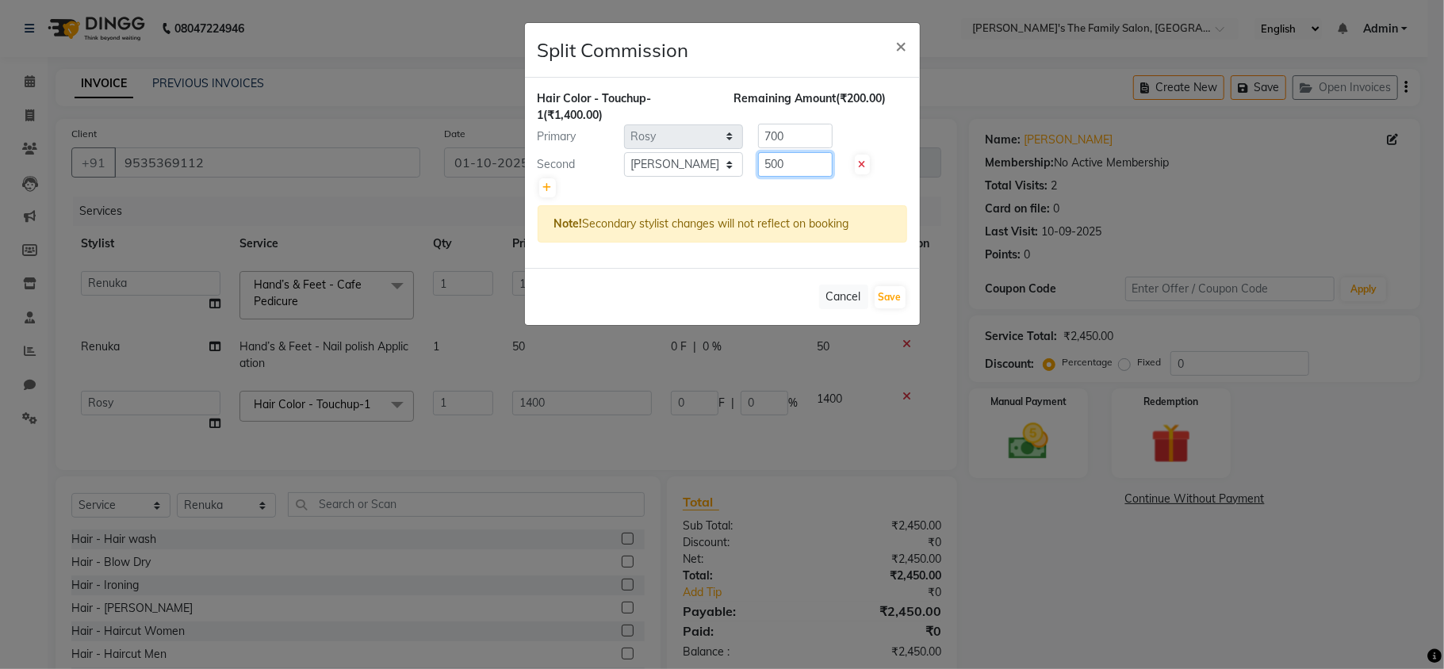
type input "500"
click at [788, 136] on input "700" at bounding box center [795, 136] width 75 height 25
type input "7"
type input "900"
click at [883, 292] on button "Save" at bounding box center [889, 297] width 31 height 22
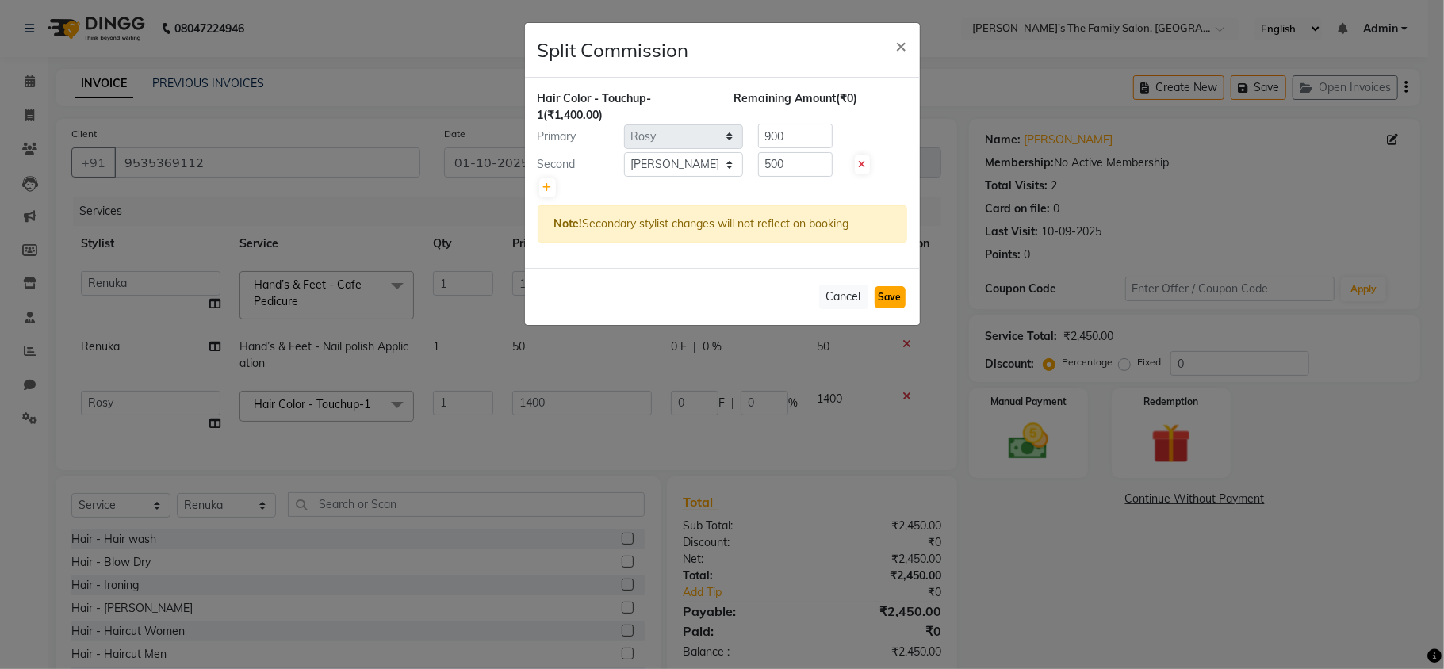
select select "Select"
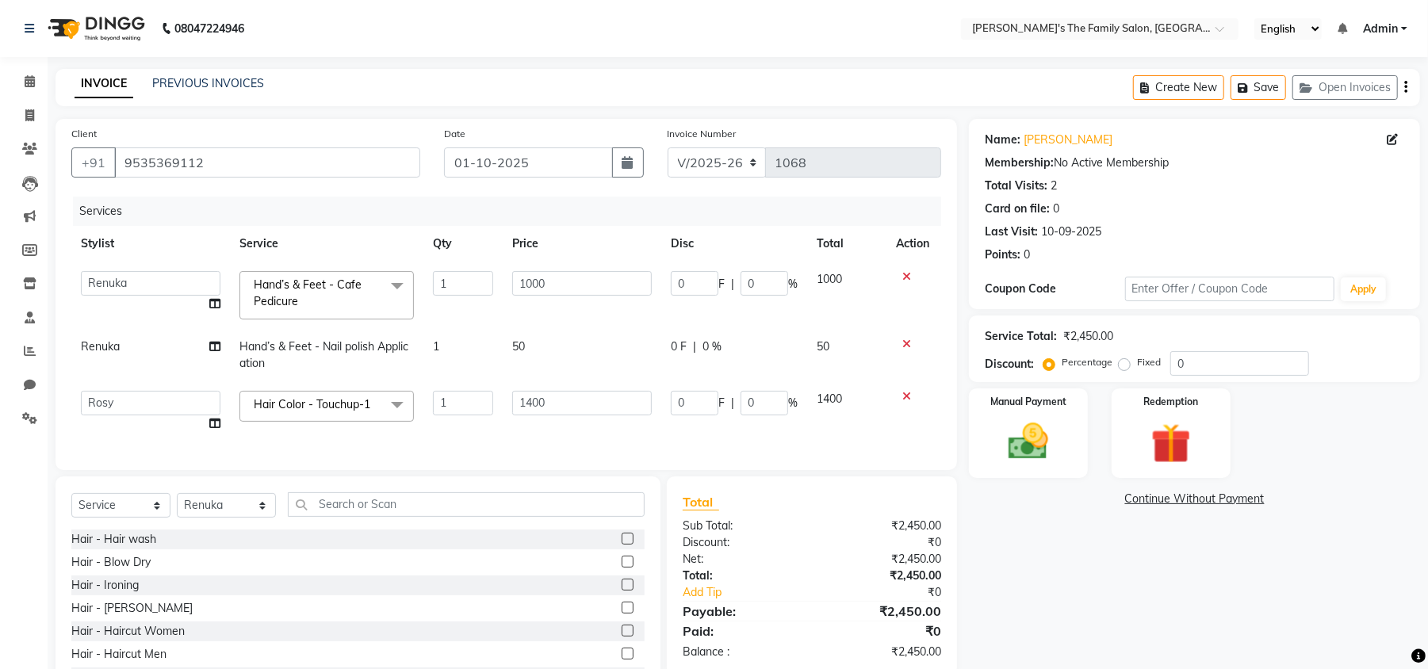
click at [1059, 487] on div "Name: [PERSON_NAME] Membership: No Active Membership Total Visits: 2 Card on fi…" at bounding box center [1200, 414] width 463 height 591
click at [1028, 447] on img at bounding box center [1028, 442] width 68 height 48
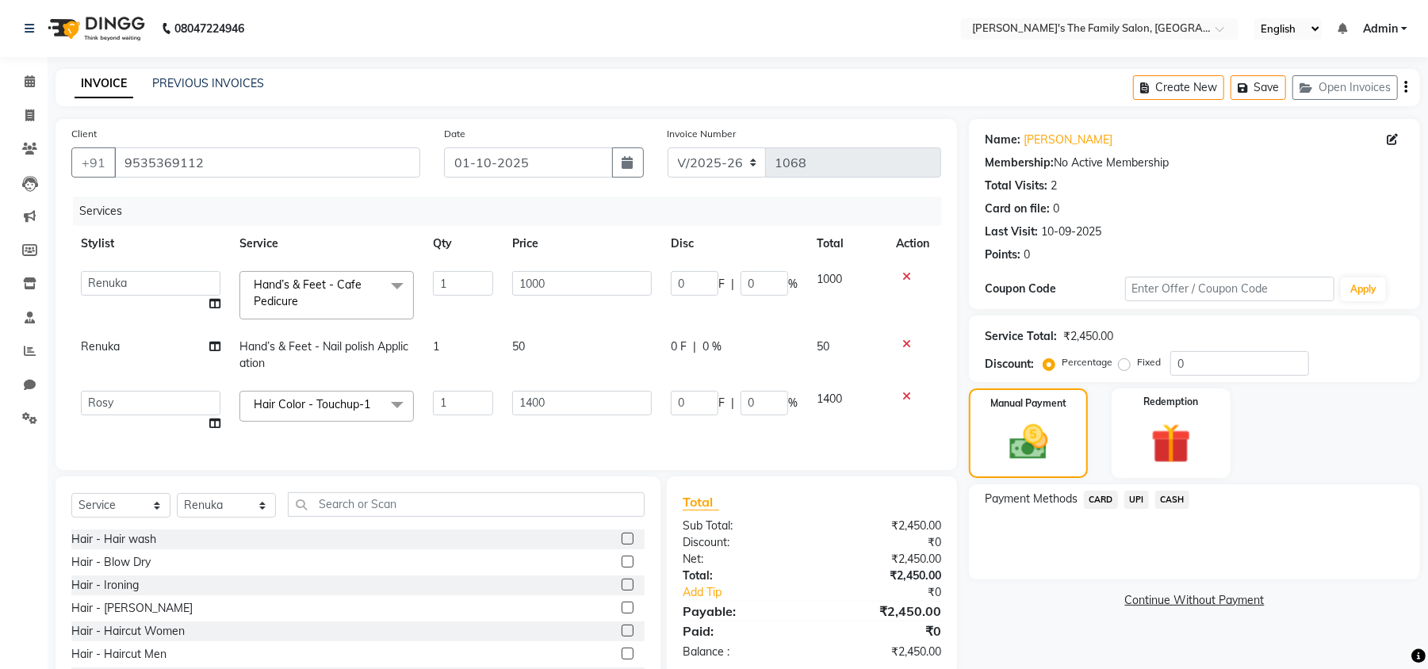
click at [601, 349] on td "50" at bounding box center [582, 355] width 159 height 52
select select "50502"
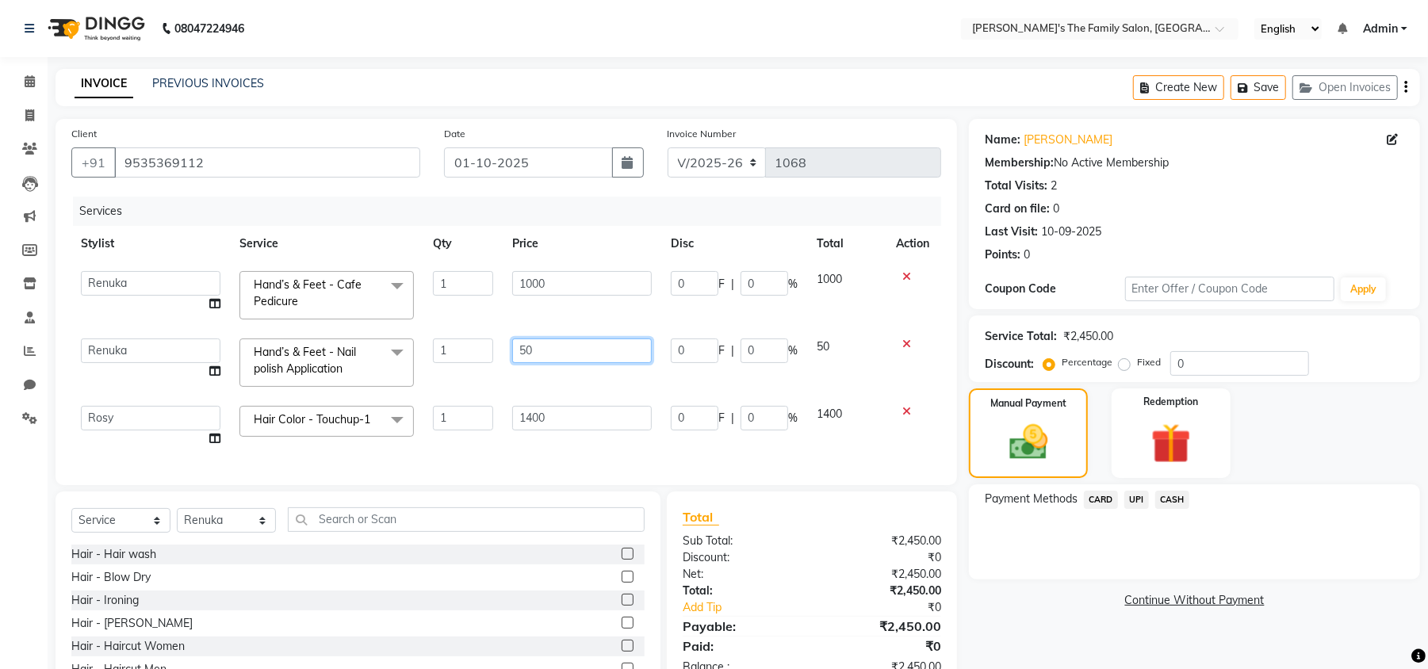
click at [593, 347] on input "50" at bounding box center [582, 350] width 140 height 25
type input "5"
type input "150"
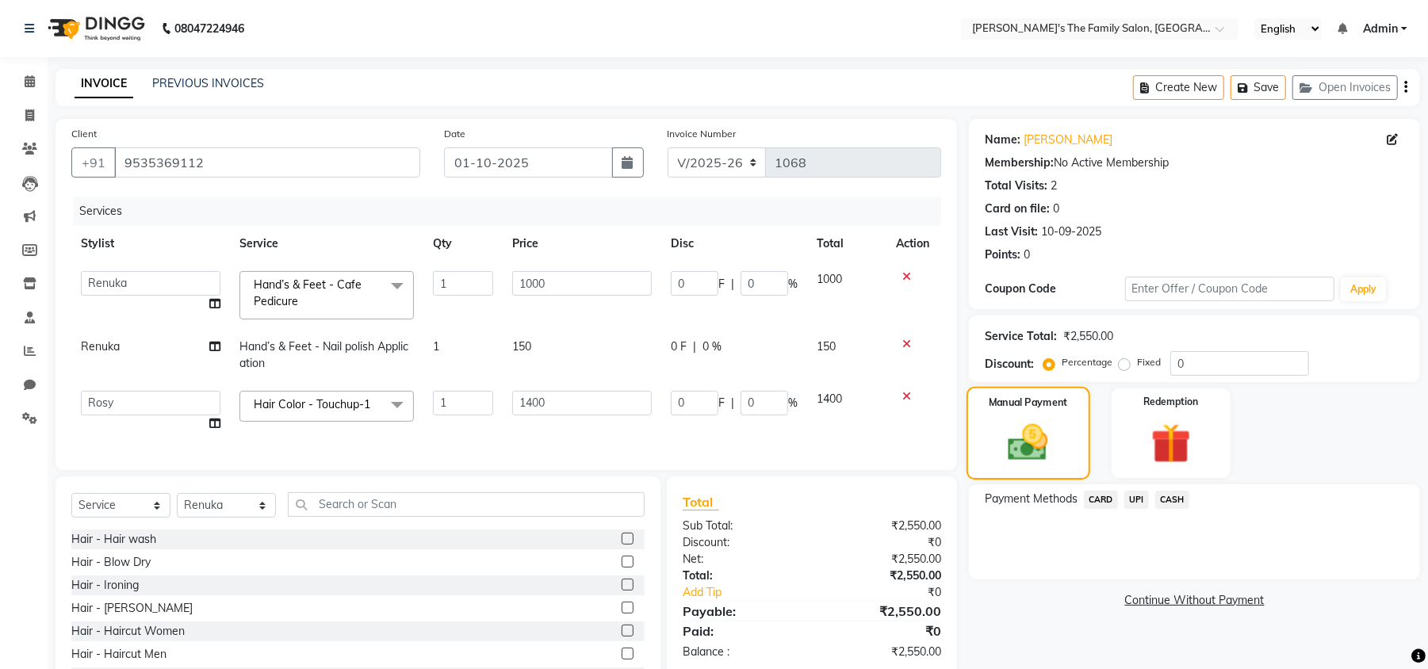
click at [1022, 432] on img at bounding box center [1028, 442] width 65 height 46
